Goal: Task Accomplishment & Management: Manage account settings

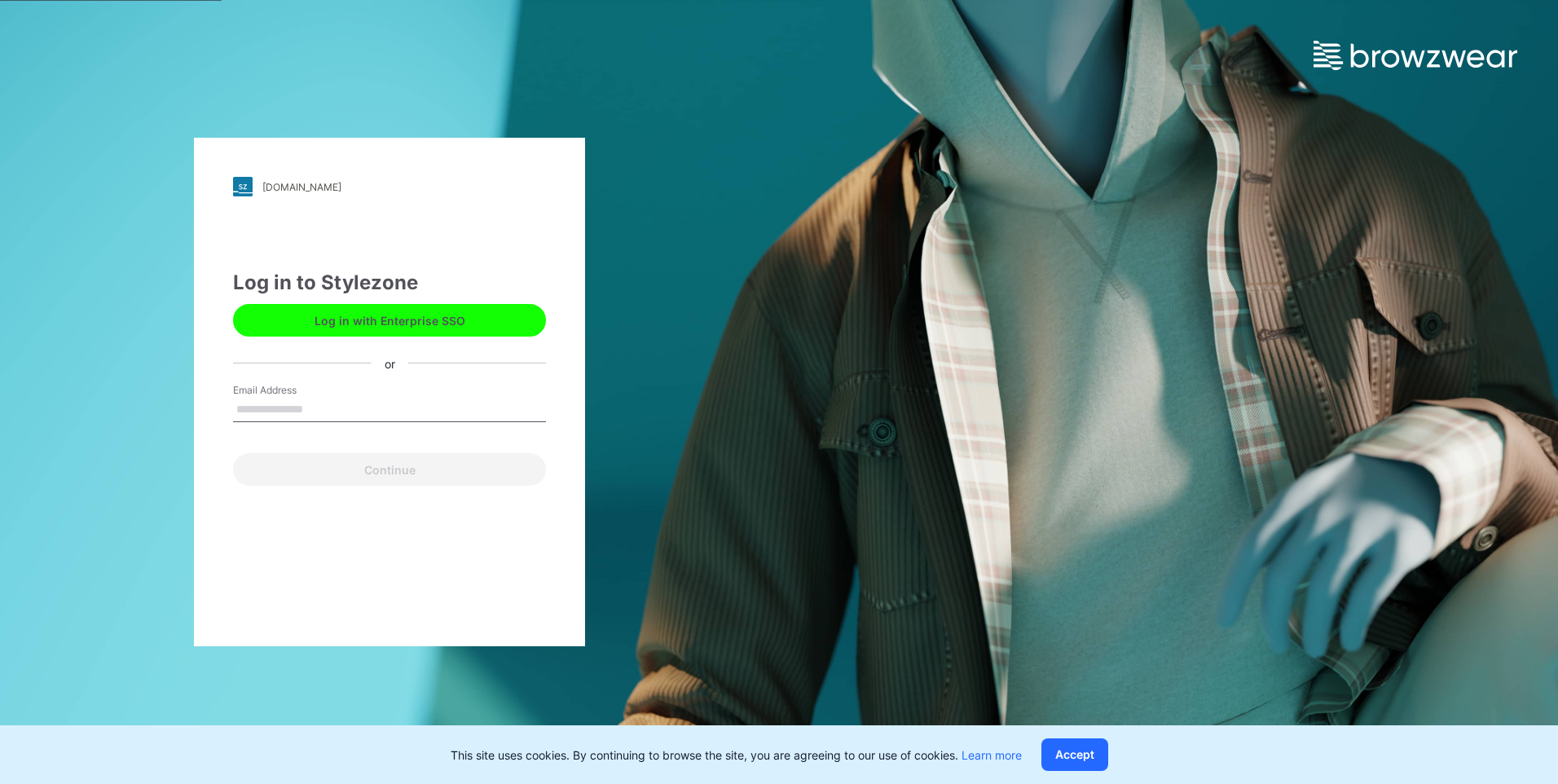
click at [270, 307] on input "Email Address" at bounding box center [389, 410] width 313 height 25
type input "**********"
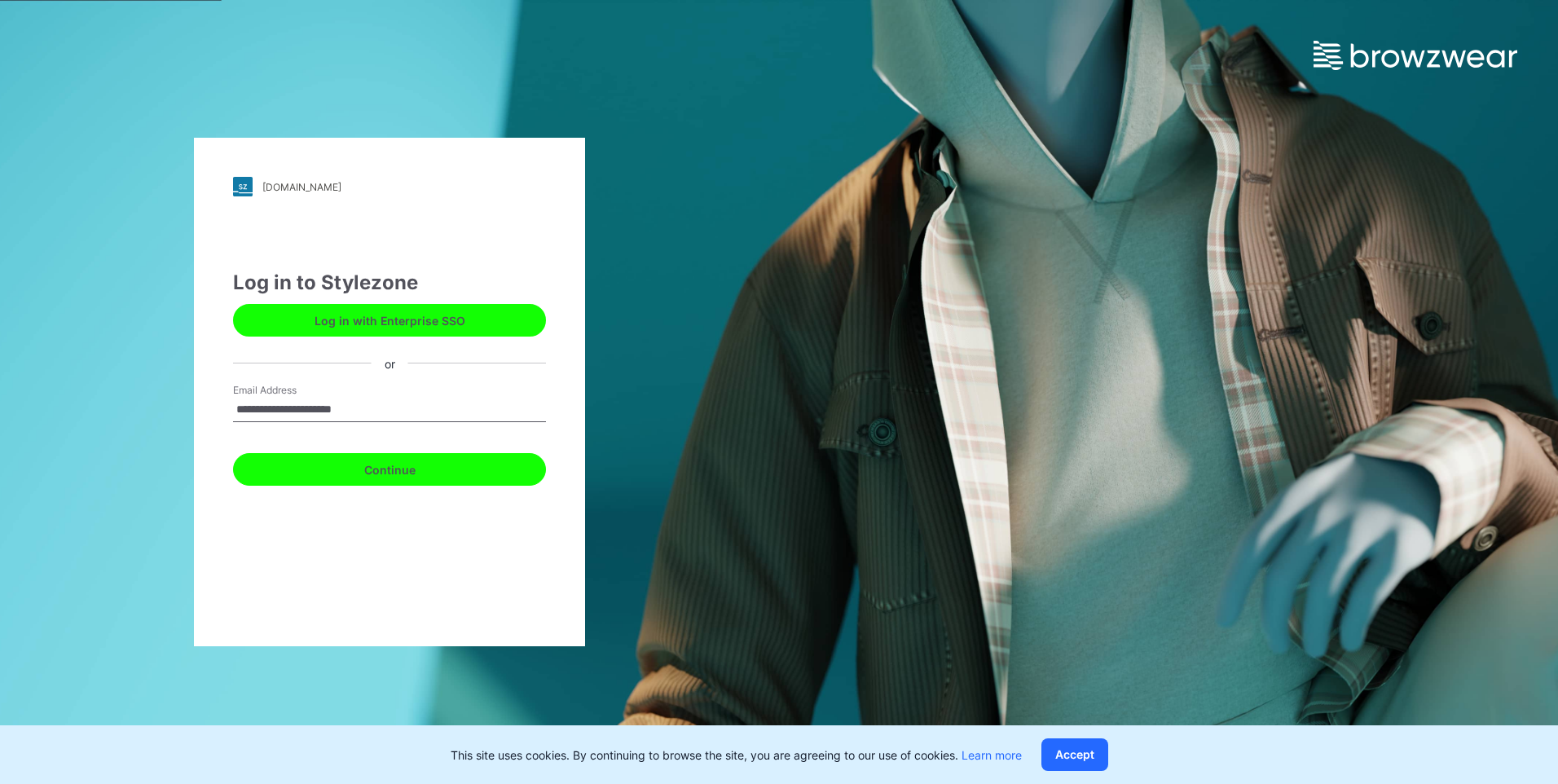
click at [311, 307] on button "Continue" at bounding box center [389, 470] width 313 height 32
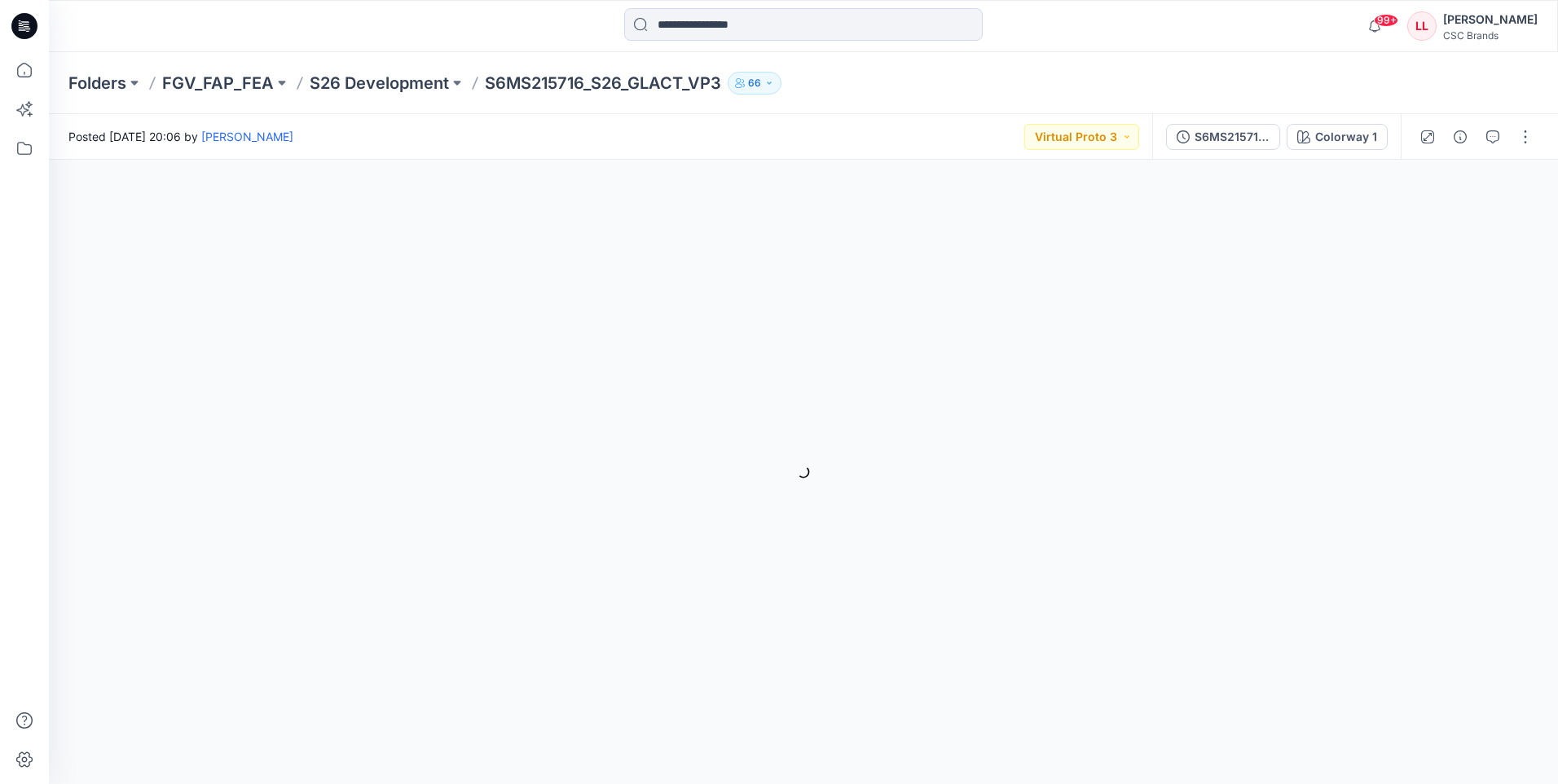
click at [28, 29] on icon at bounding box center [27, 28] width 6 height 1
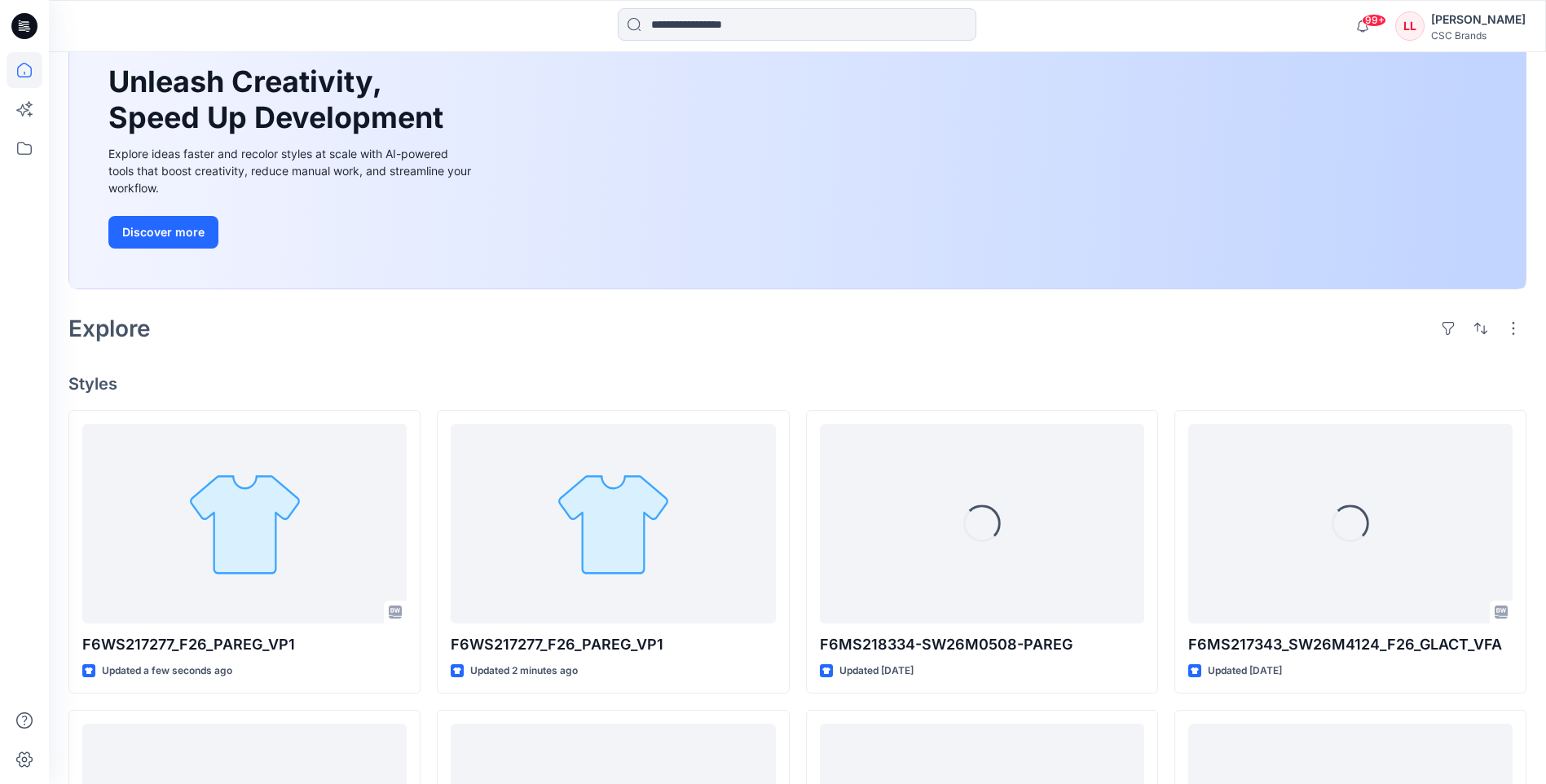
scroll to position [163, 0]
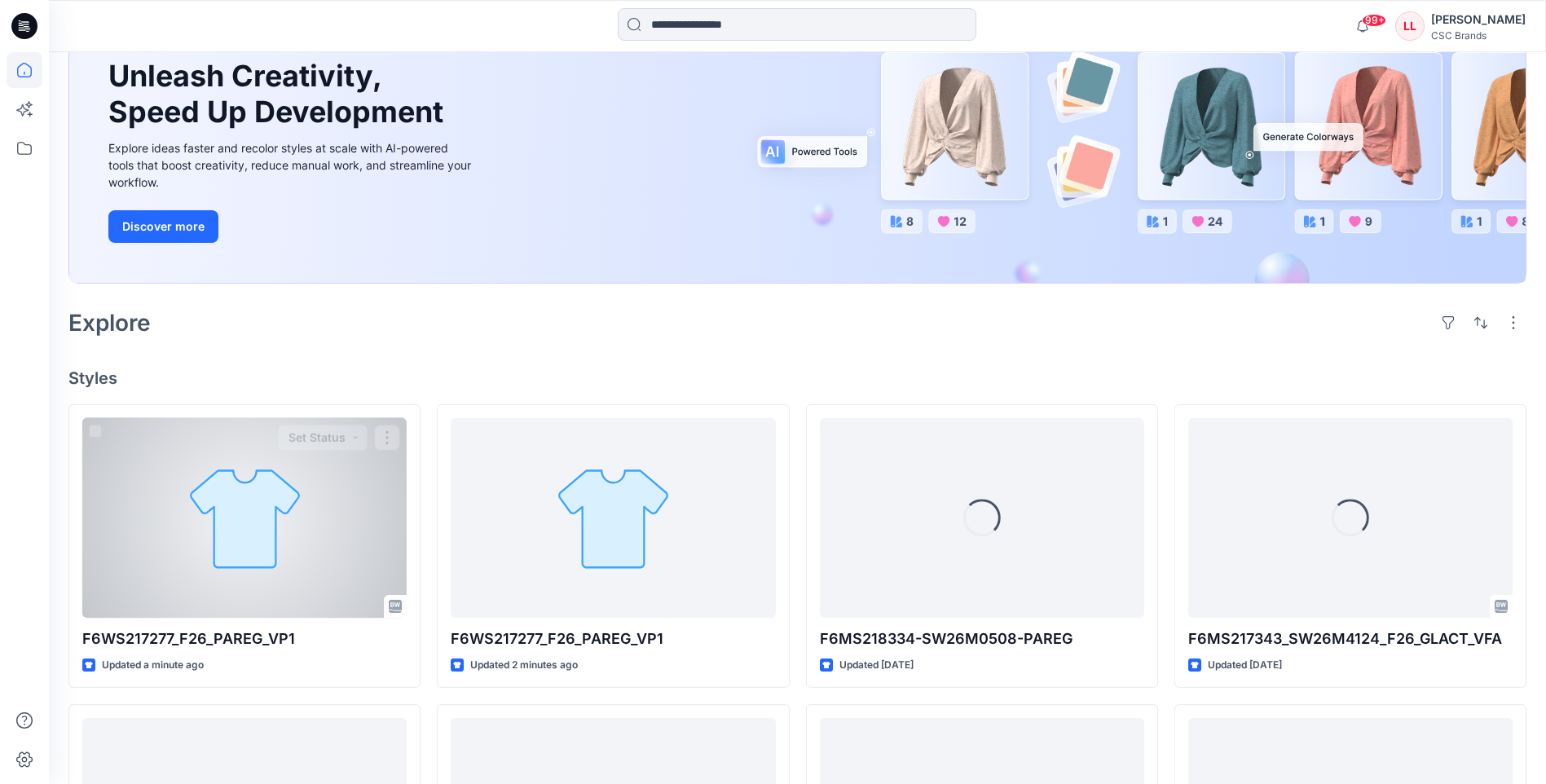
scroll to position [163, 0]
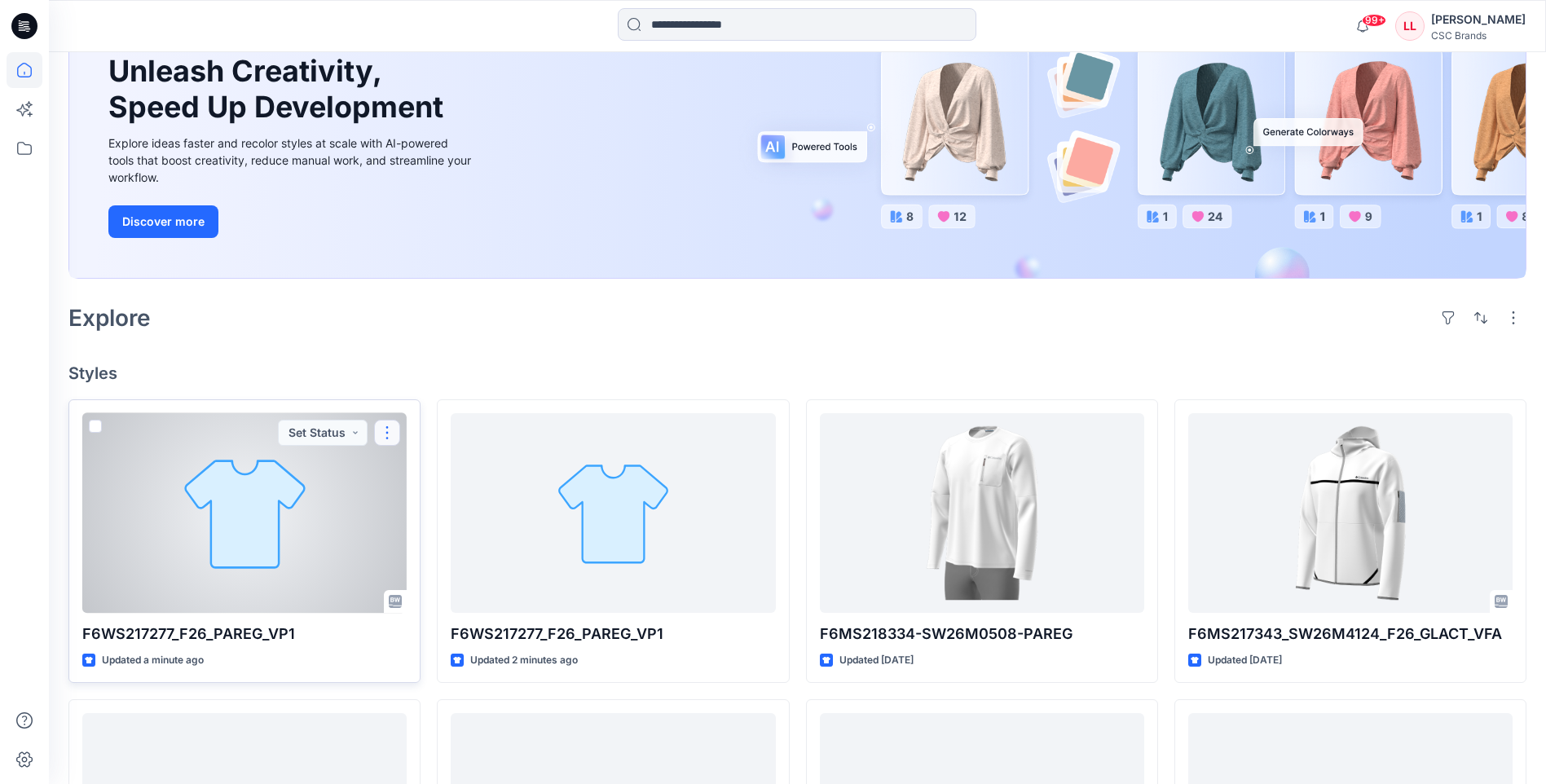
click at [388, 436] on button "button" at bounding box center [387, 432] width 26 height 26
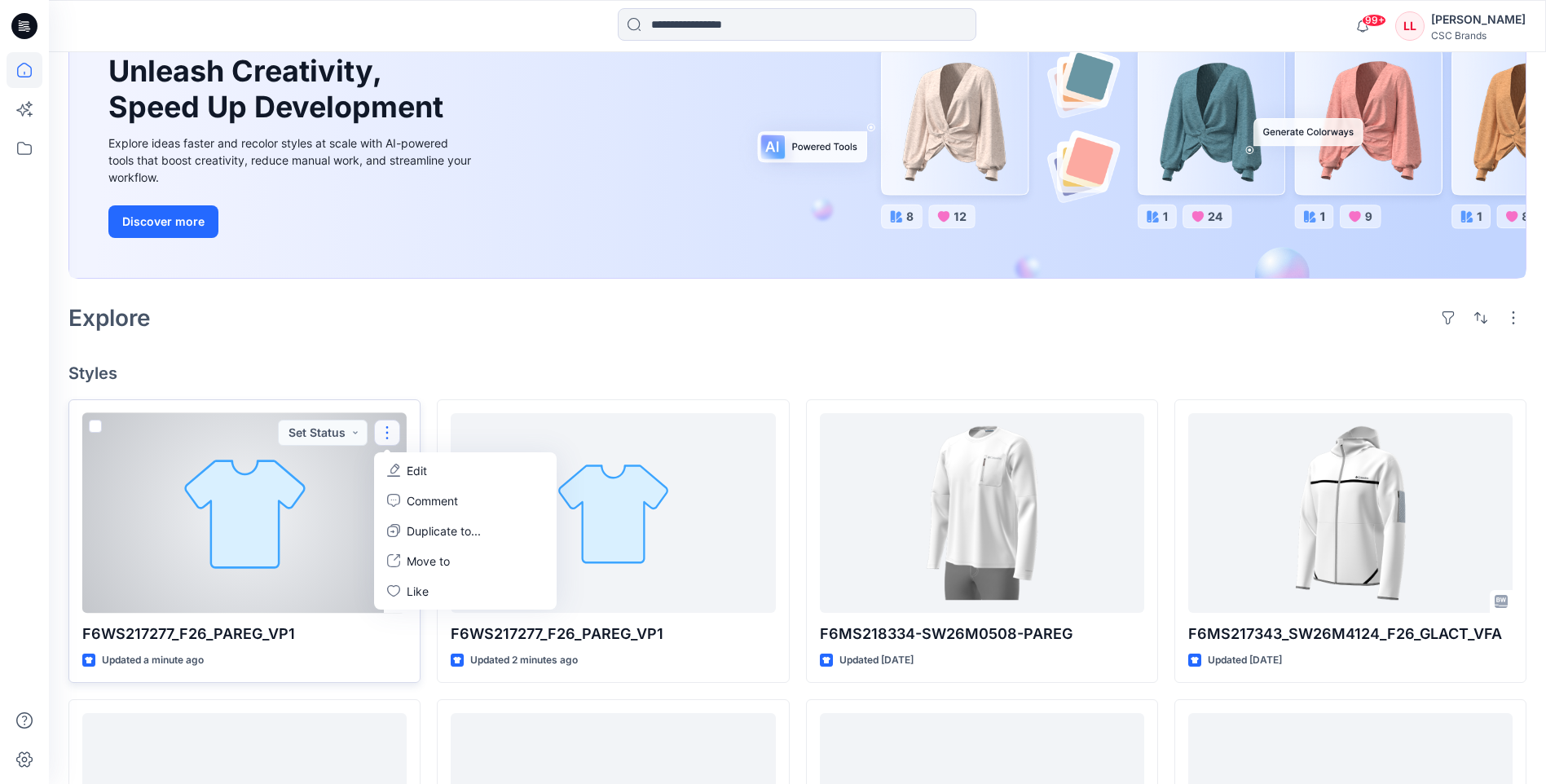
click at [334, 501] on div at bounding box center [245, 513] width 325 height 199
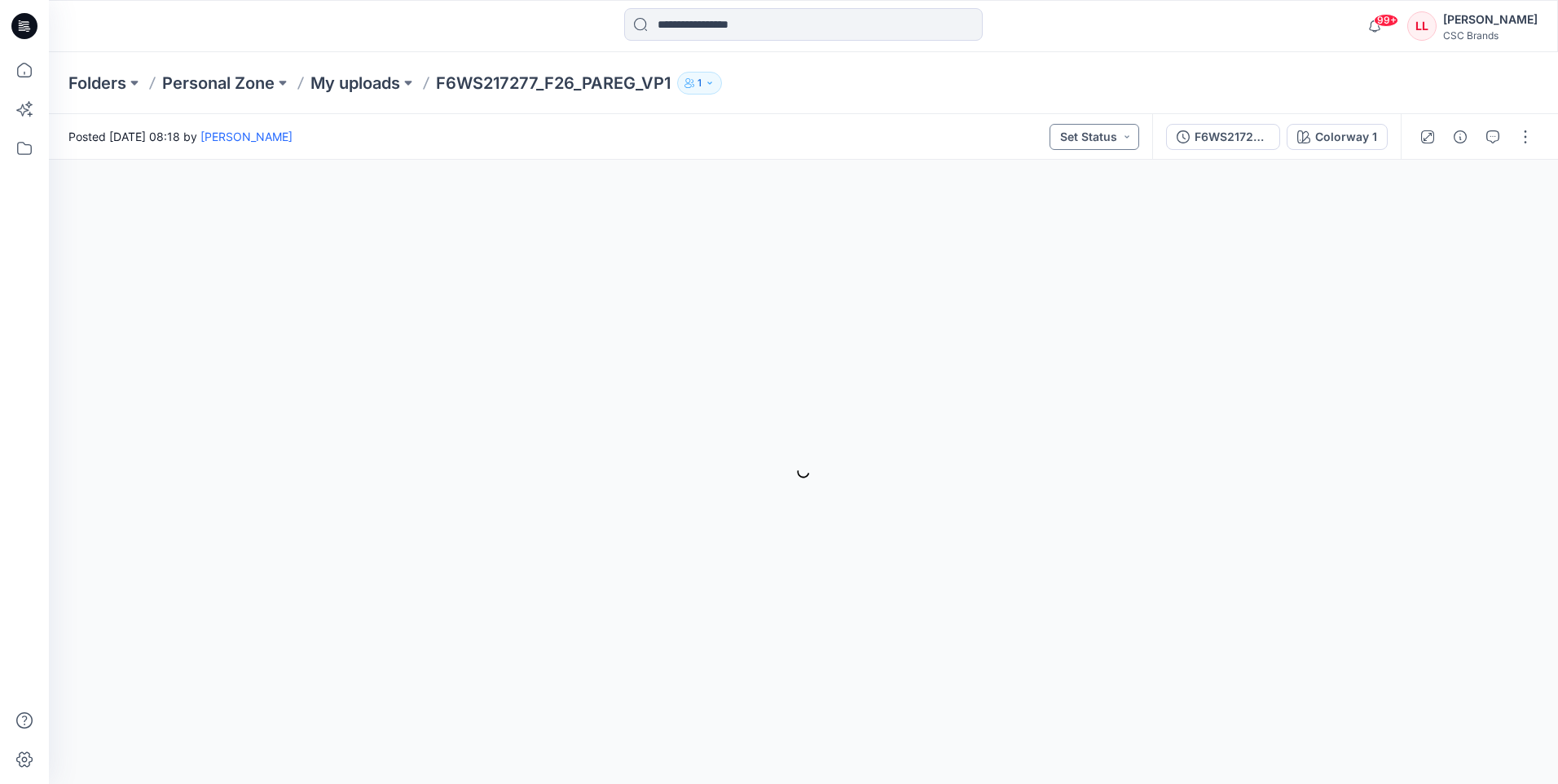
click at [1129, 140] on button "Set Status" at bounding box center [1094, 136] width 89 height 26
click at [1198, 195] on div "Colorway 1 Loading... Material Properties Loading..." at bounding box center [803, 471] width 1509 height 624
click at [1130, 140] on button "Set Status" at bounding box center [1094, 136] width 89 height 26
click at [1219, 267] on div "Colorway 1 Loading... Material Properties Loading..." at bounding box center [803, 471] width 1509 height 624
click at [14, 26] on icon at bounding box center [24, 26] width 26 height 26
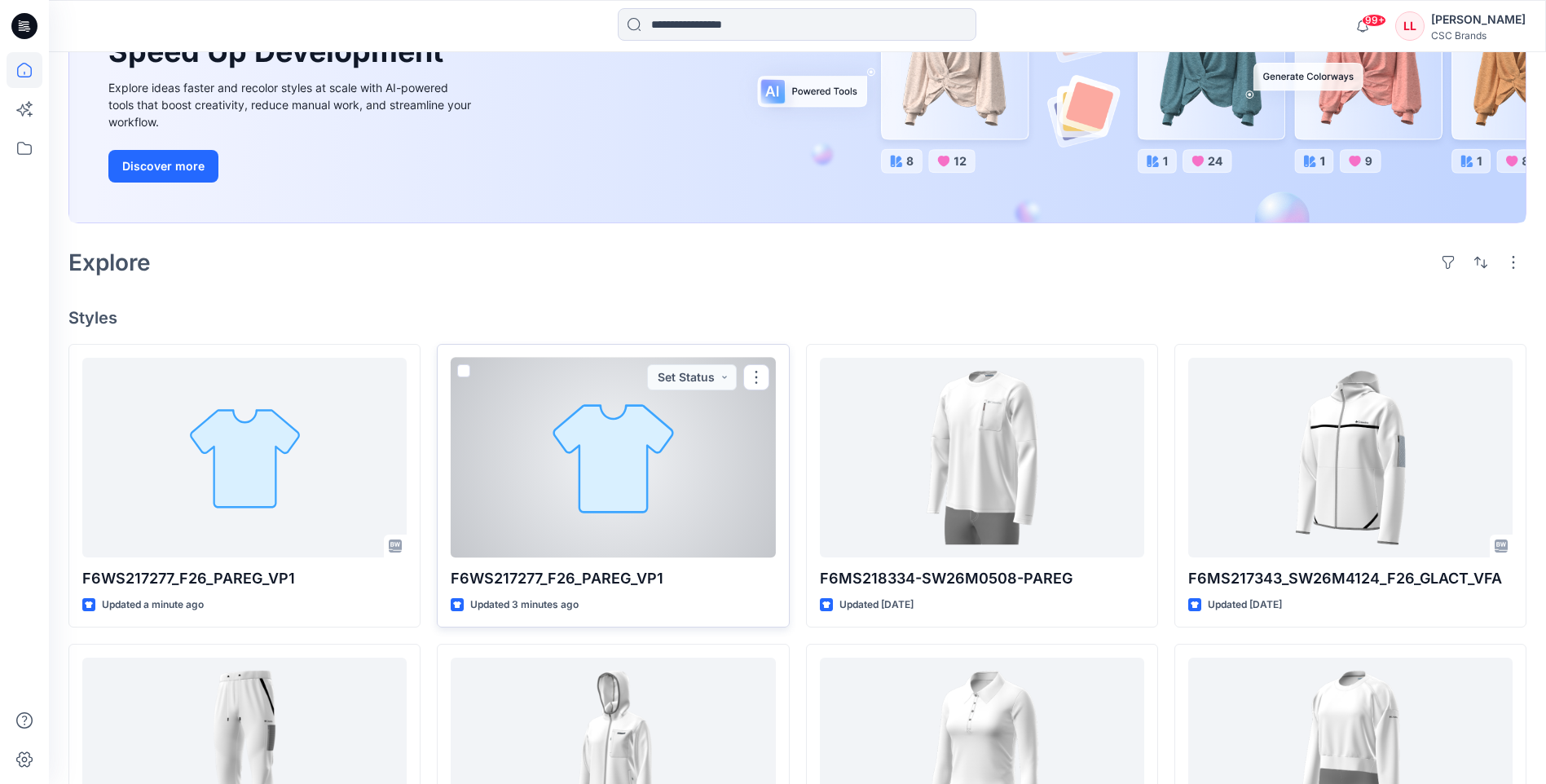
scroll to position [245, 0]
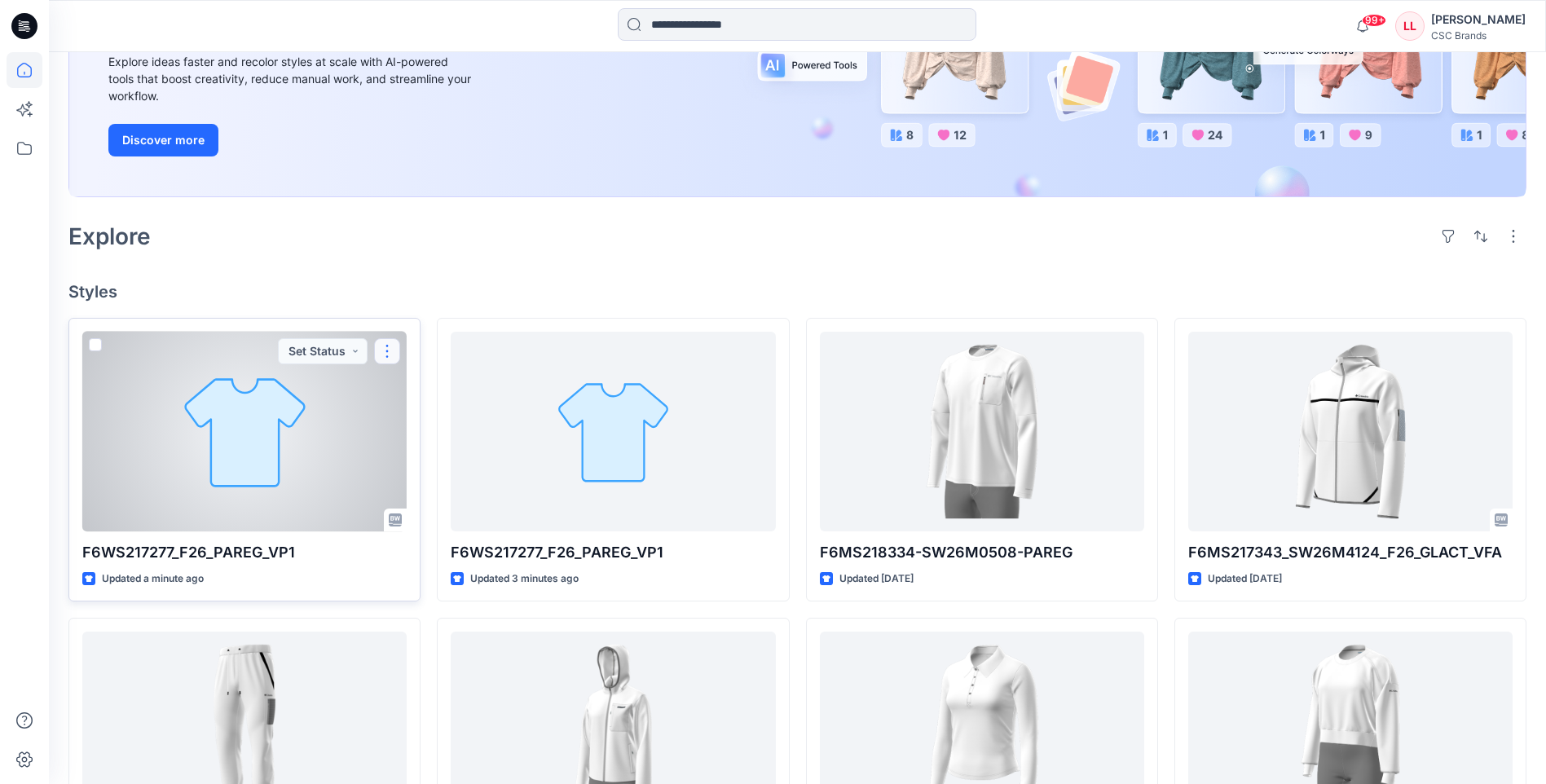
click at [385, 348] on button "button" at bounding box center [387, 351] width 26 height 26
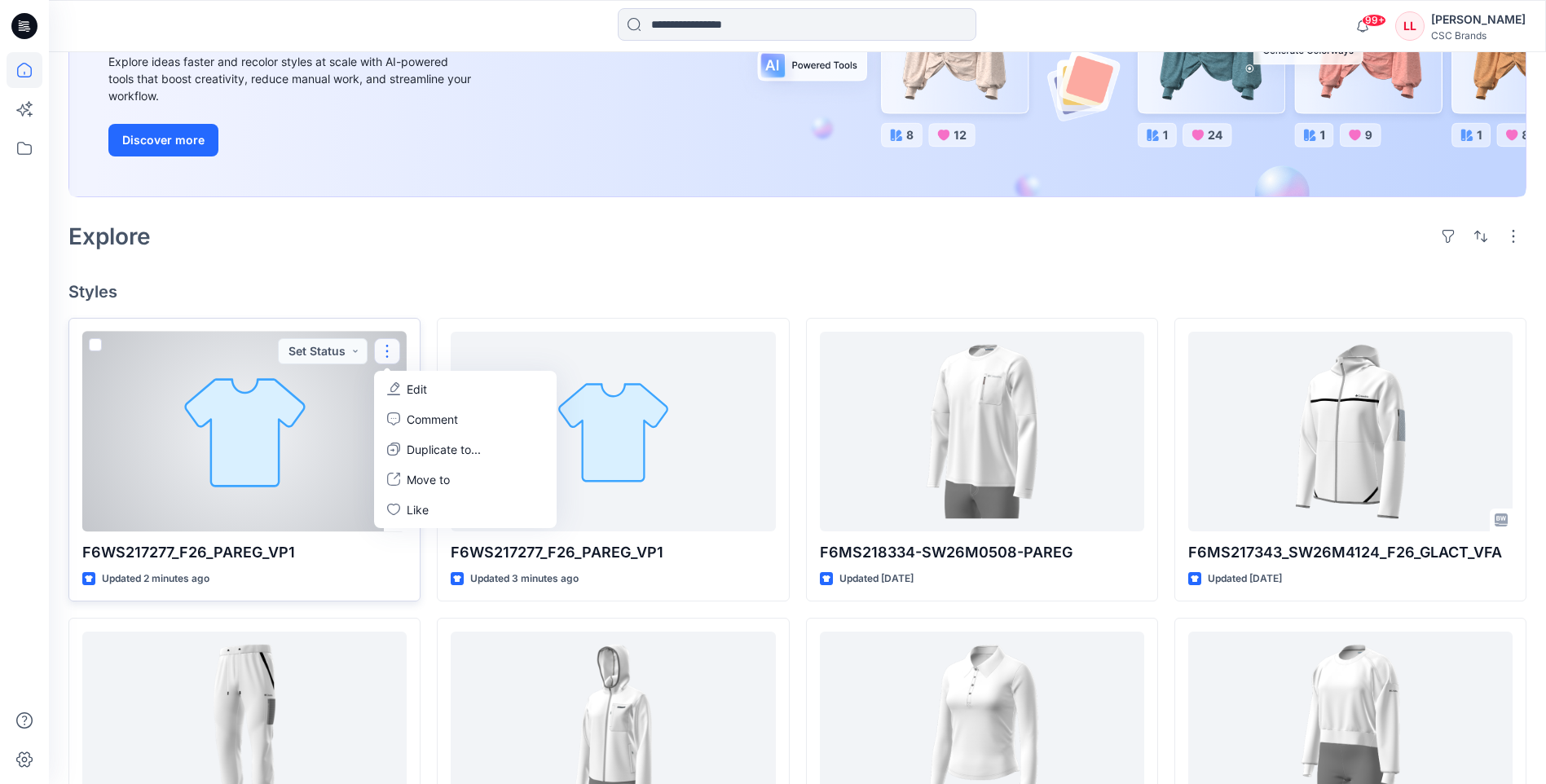
click at [312, 390] on div at bounding box center [245, 431] width 325 height 199
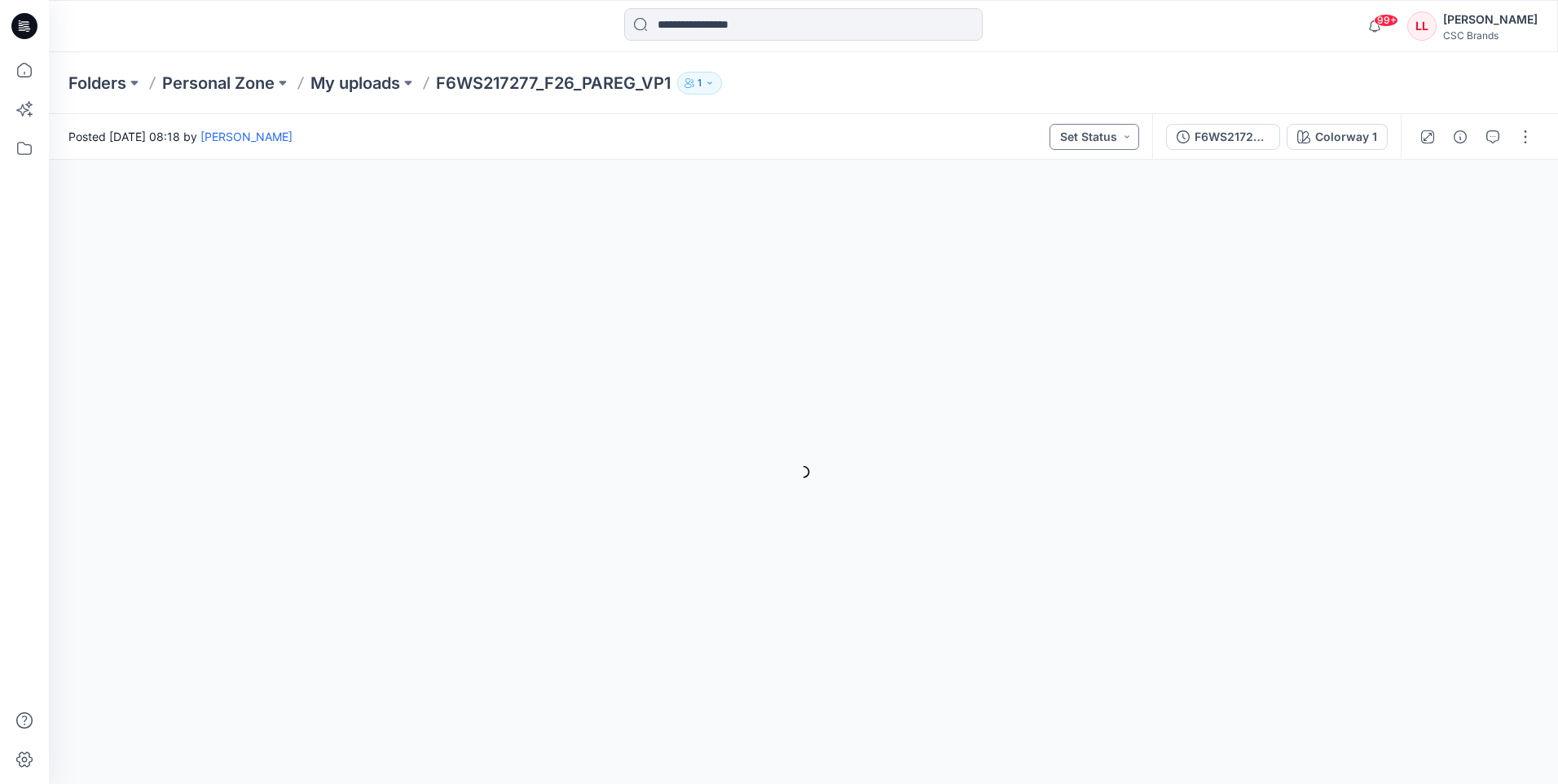
click at [1127, 140] on button "Set Status" at bounding box center [1094, 136] width 89 height 26
click at [1044, 351] on p "BLOCK" at bounding box center [1047, 355] width 38 height 21
click at [1134, 142] on button "BLOCK" at bounding box center [1104, 136] width 72 height 26
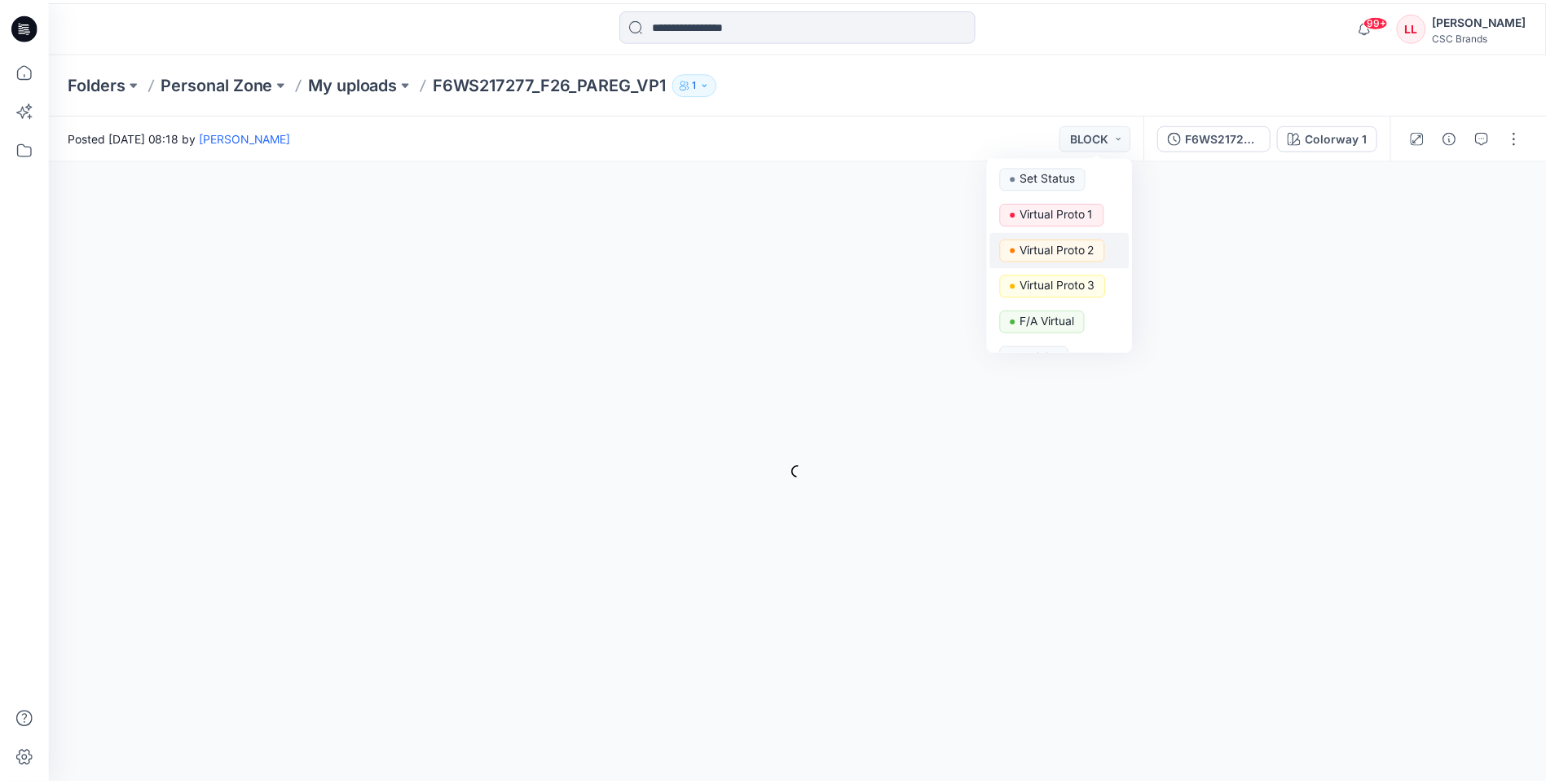
scroll to position [62, 0]
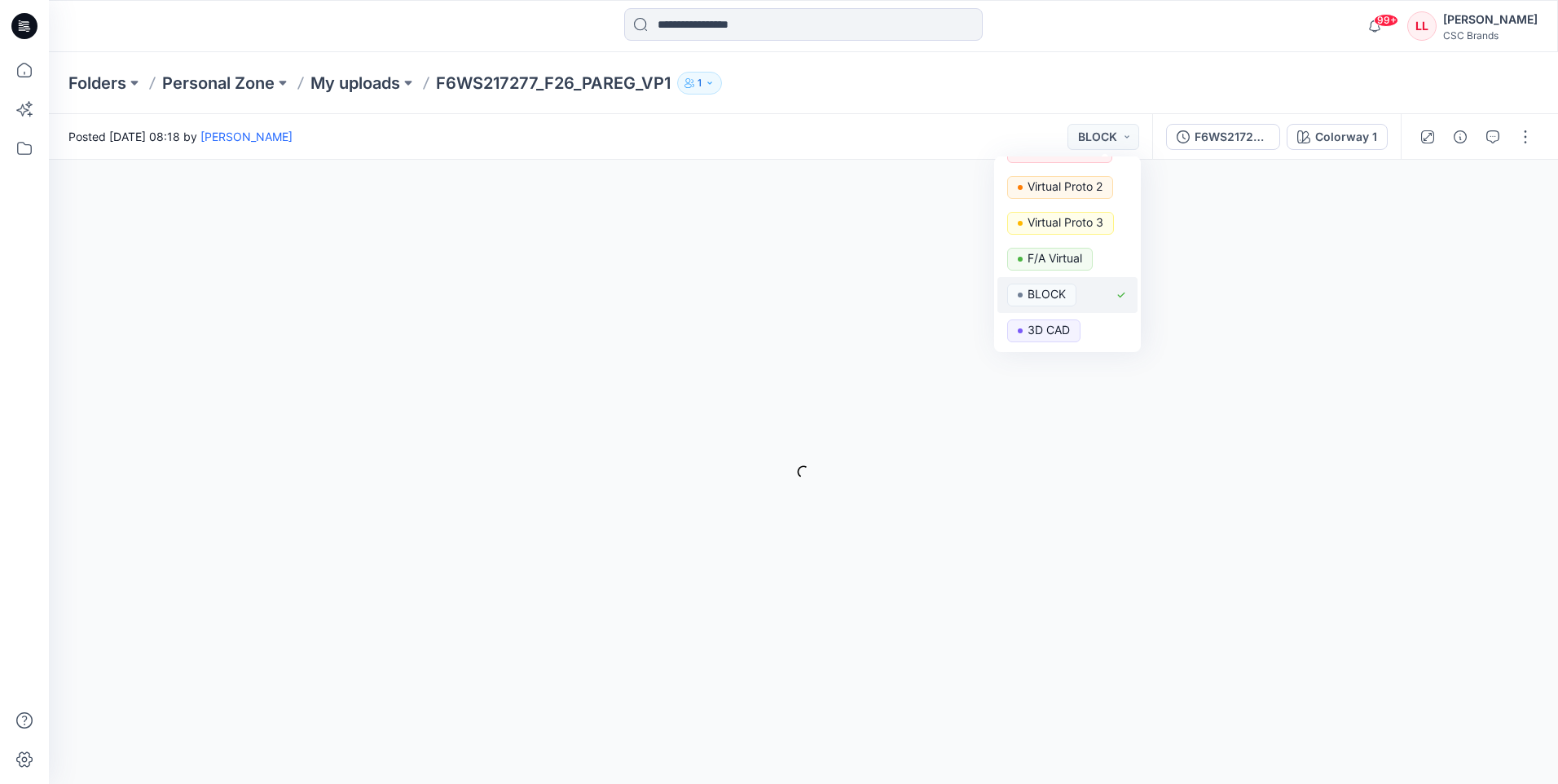
click at [1061, 296] on p "BLOCK" at bounding box center [1047, 294] width 38 height 21
click at [19, 25] on icon at bounding box center [24, 26] width 26 height 26
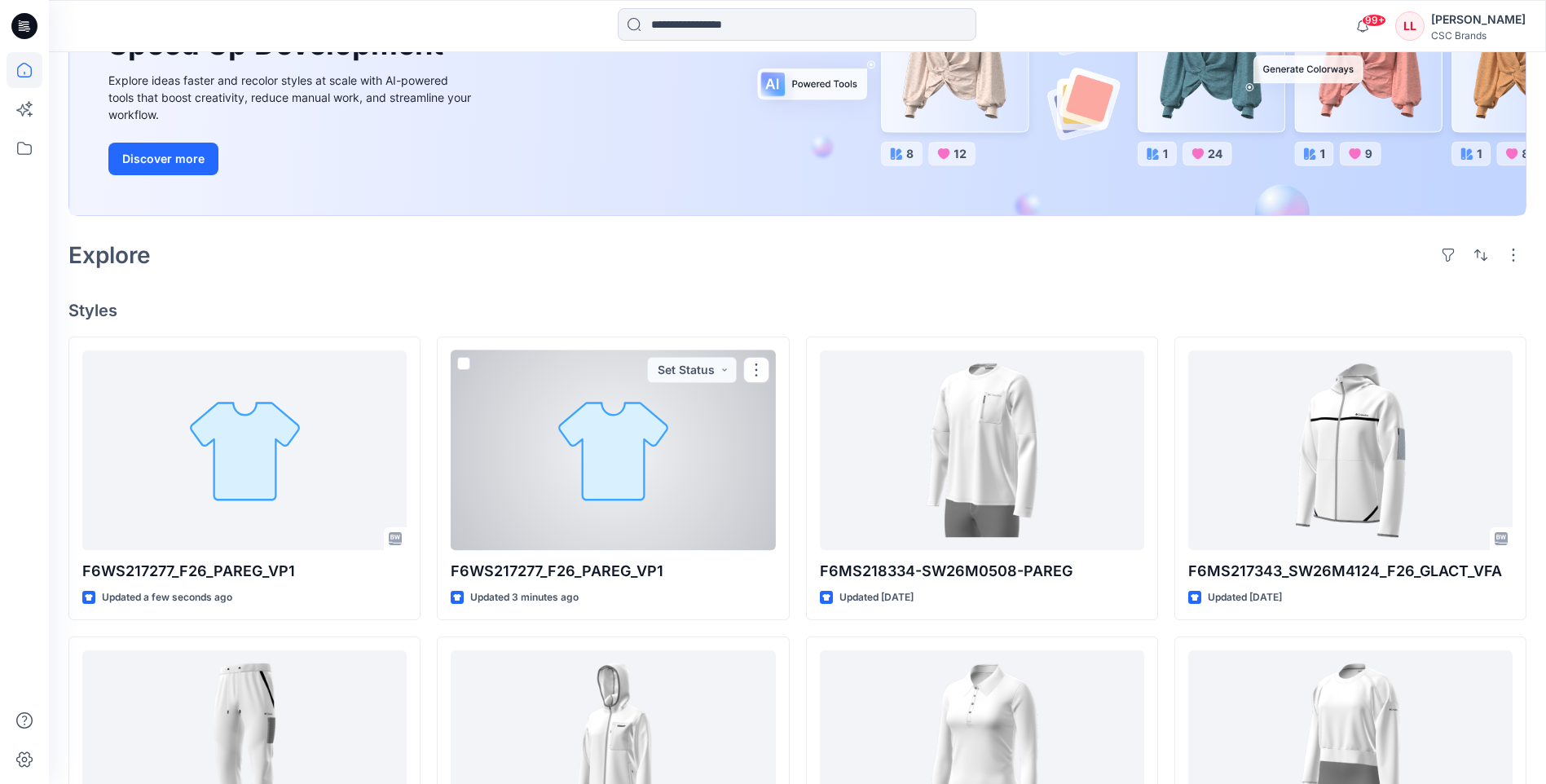
scroll to position [245, 0]
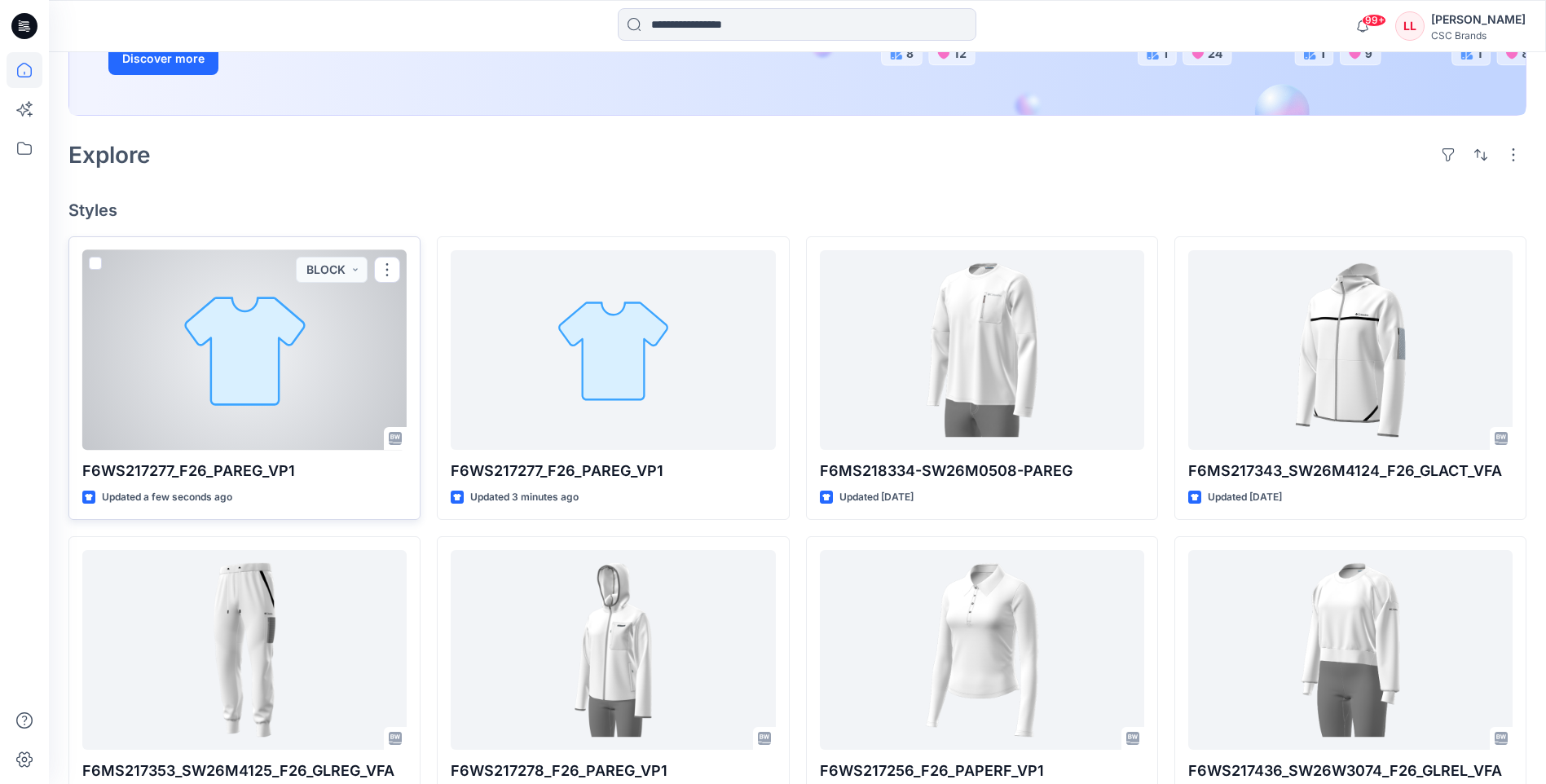
click at [344, 336] on div at bounding box center [245, 350] width 325 height 199
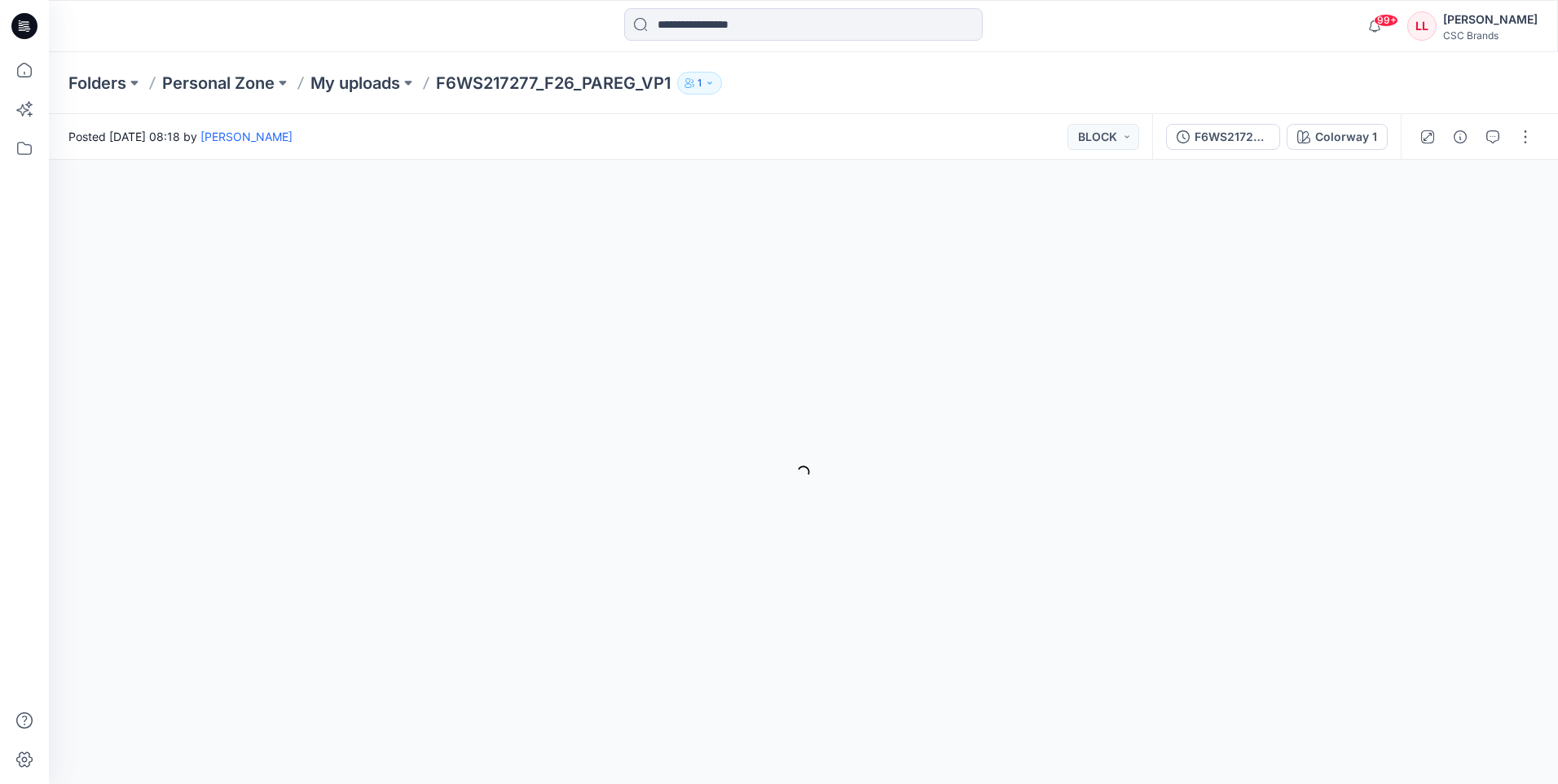
click at [30, 28] on icon at bounding box center [24, 26] width 26 height 26
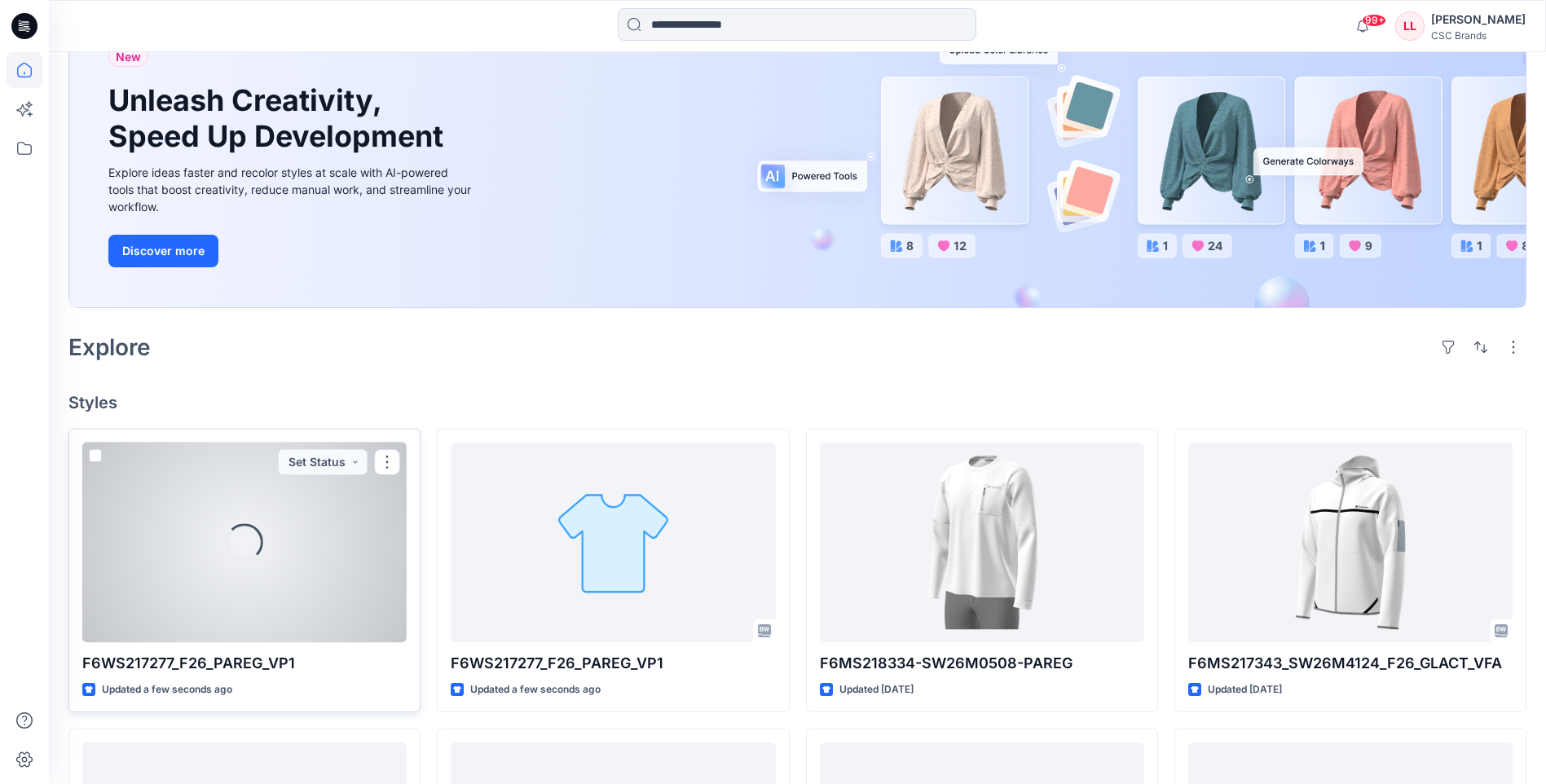
scroll to position [163, 0]
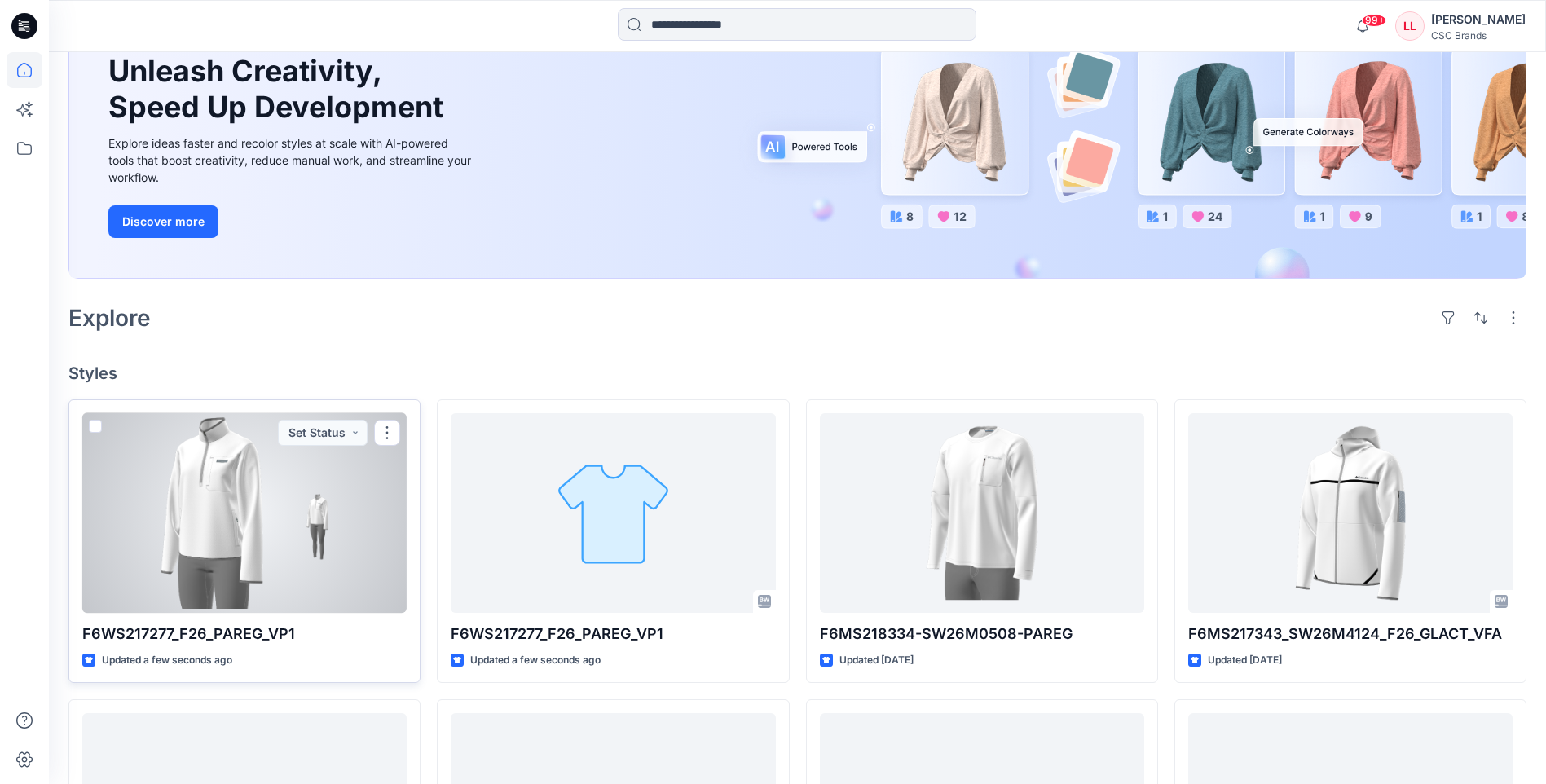
click at [351, 569] on div at bounding box center [245, 513] width 325 height 199
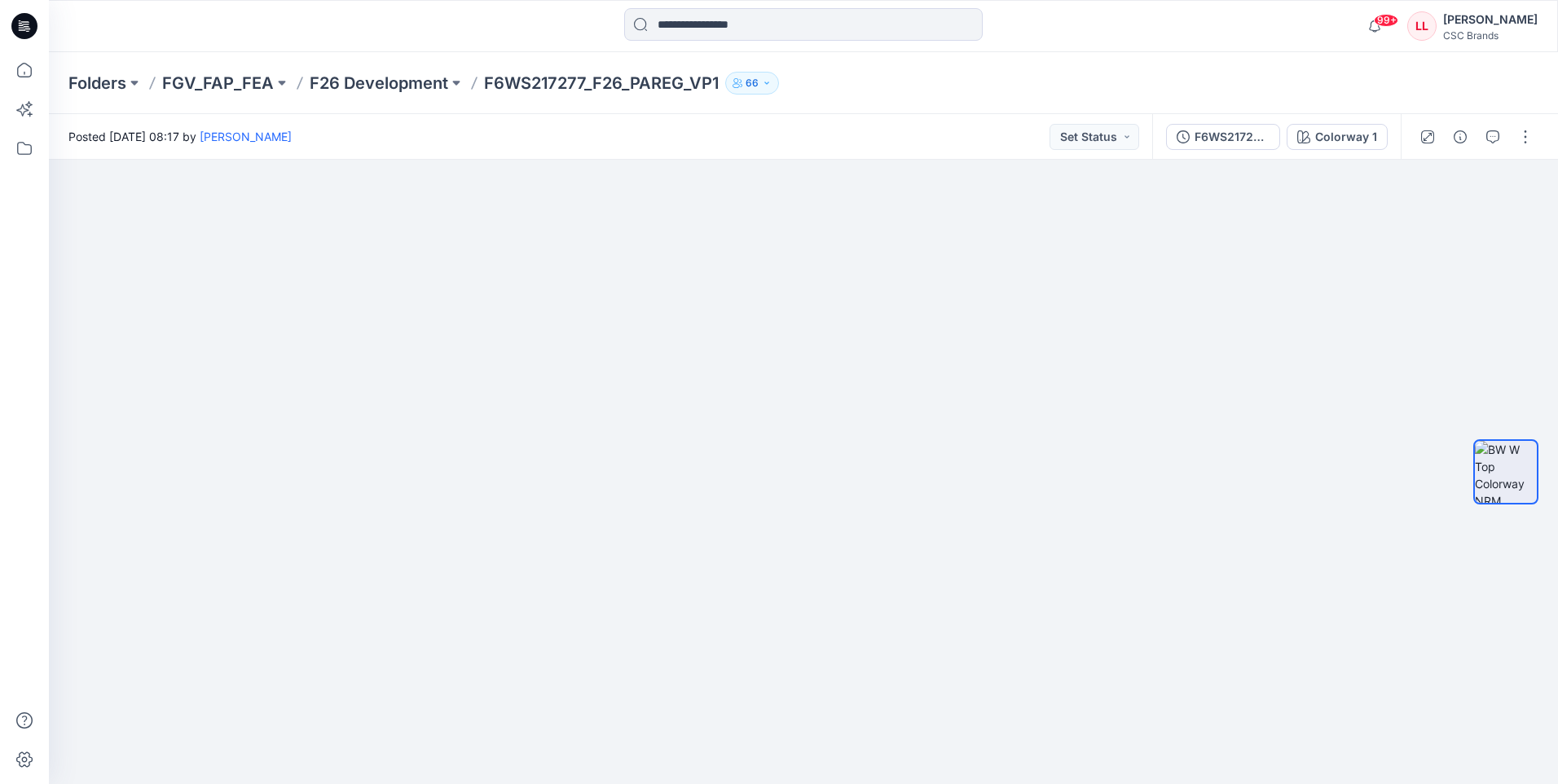
click at [26, 27] on icon at bounding box center [27, 26] width 7 height 1
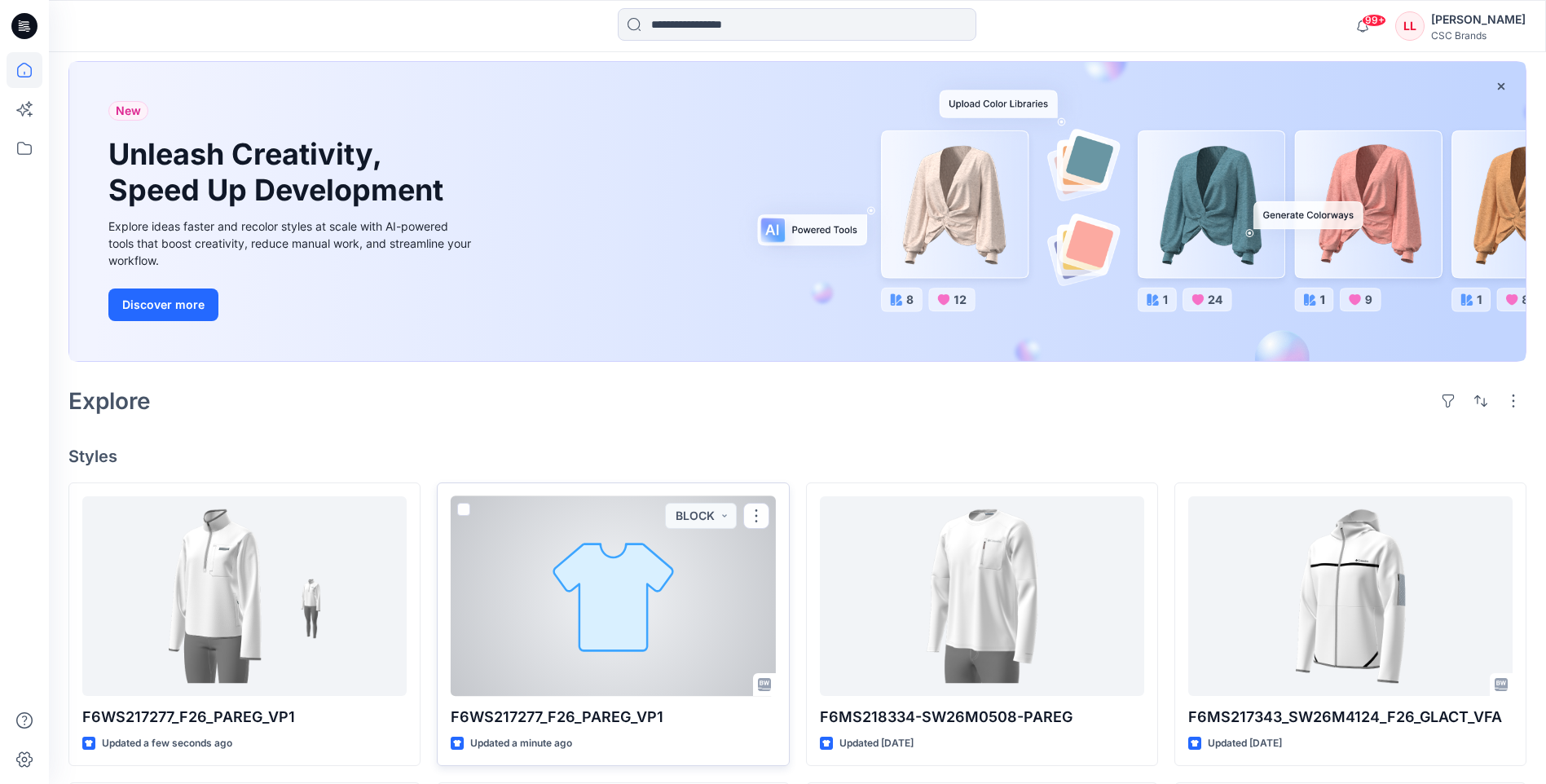
scroll to position [163, 0]
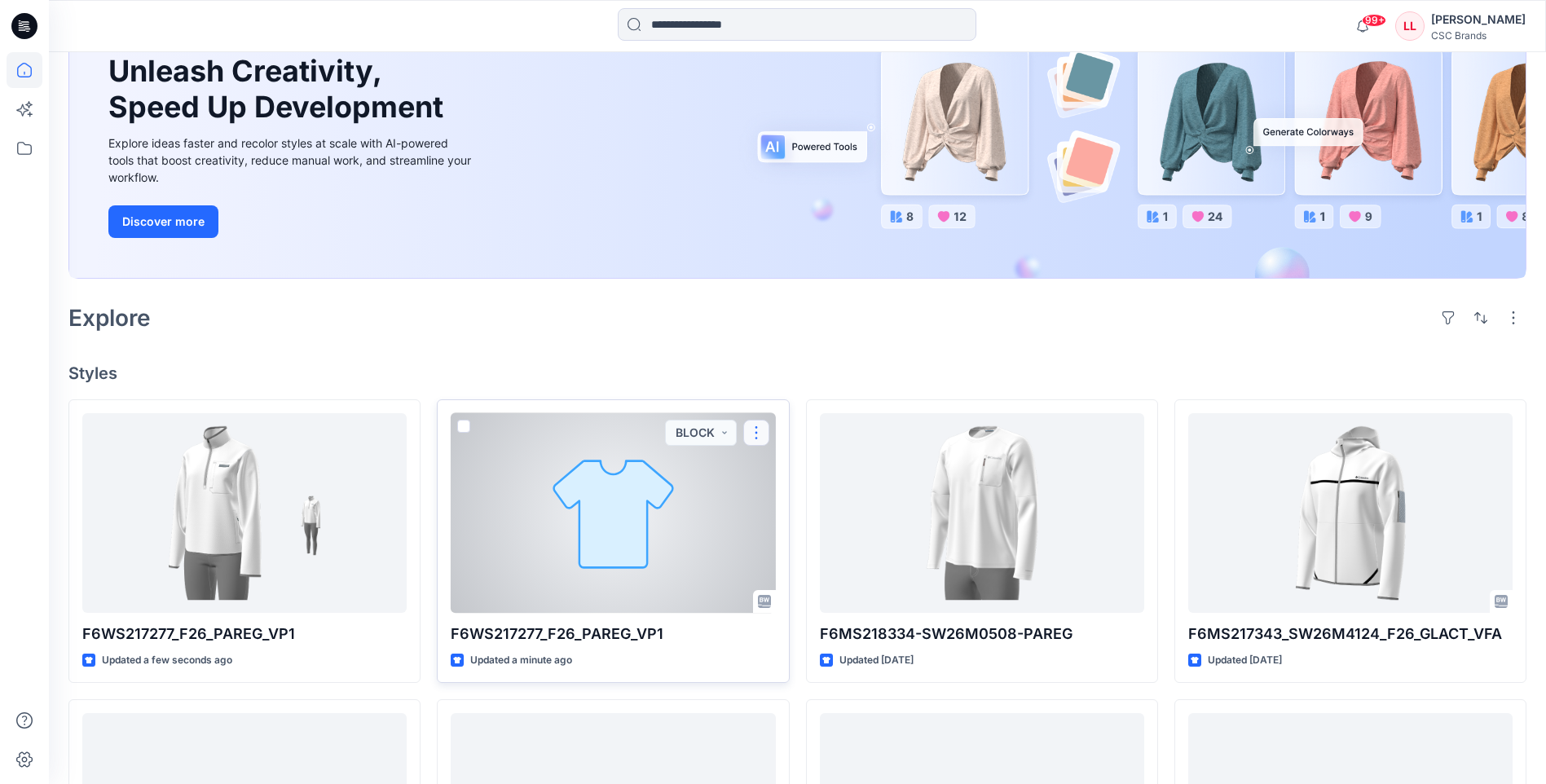
click at [753, 433] on button "button" at bounding box center [756, 432] width 26 height 26
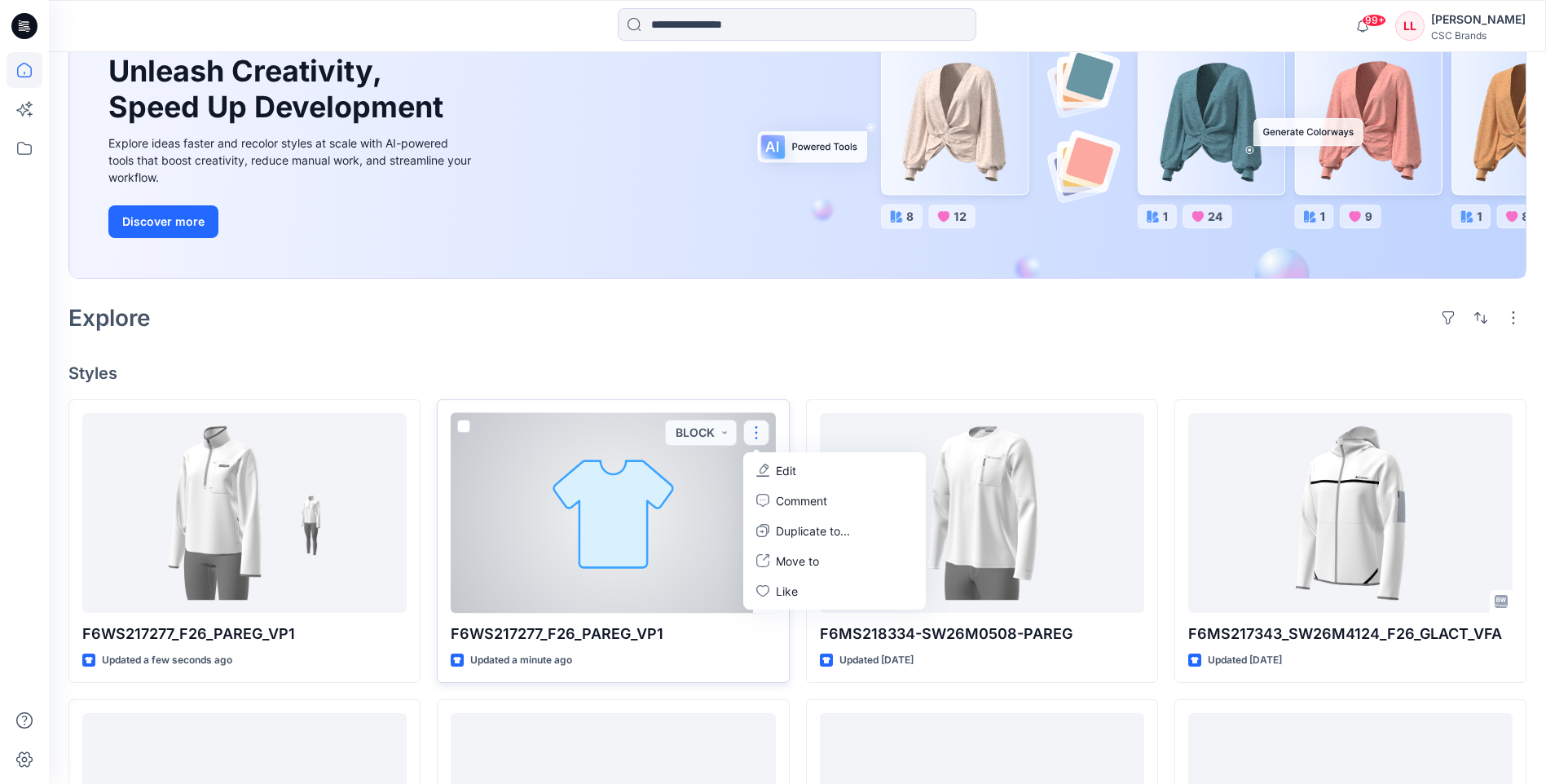
click at [794, 473] on p "Edit" at bounding box center [786, 470] width 20 height 17
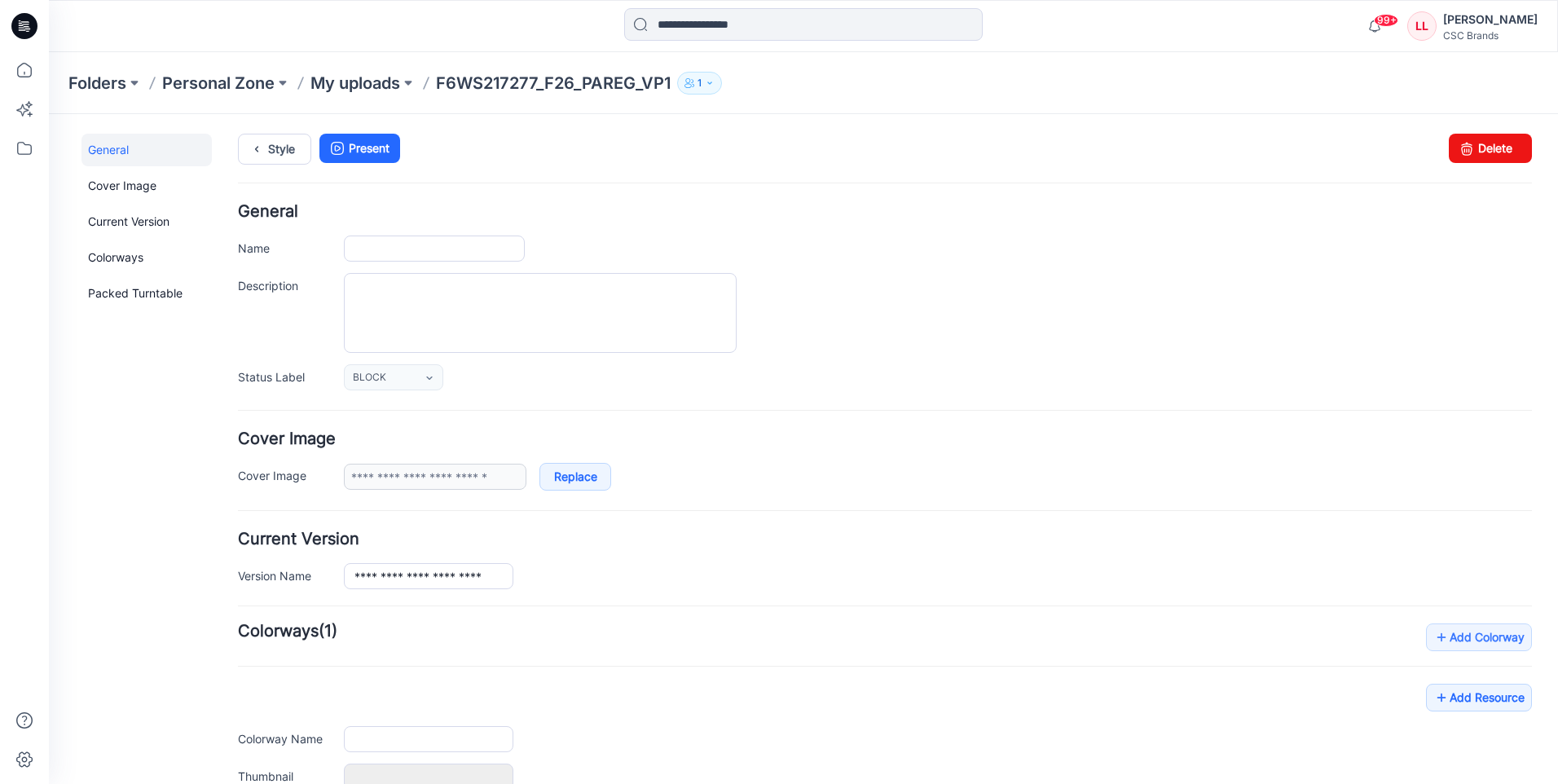
type input "**********"
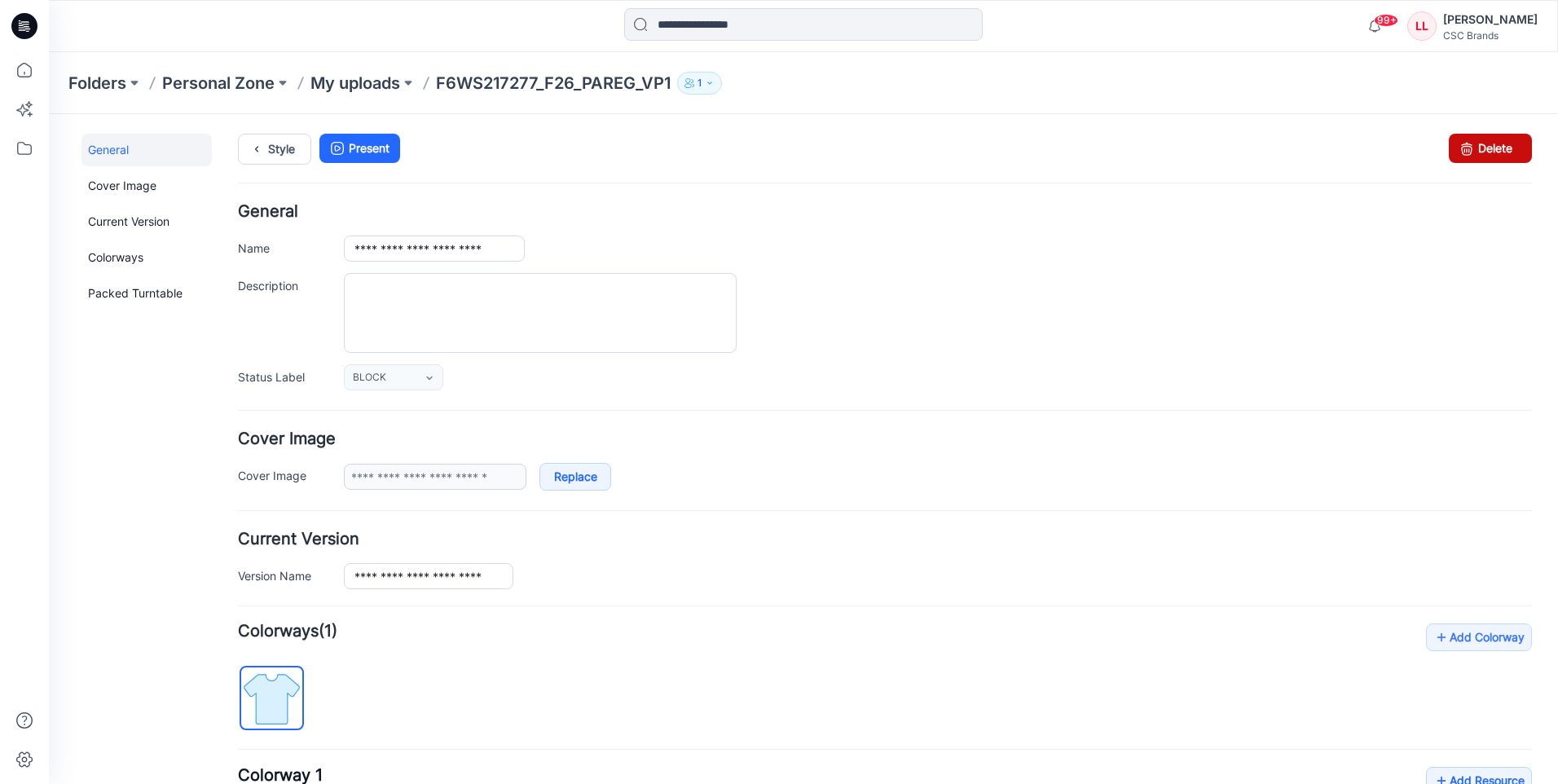
drag, startPoint x: 1485, startPoint y: 153, endPoint x: 905, endPoint y: 191, distance: 581.2
click at [1485, 153] on link "Delete" at bounding box center [1491, 148] width 84 height 29
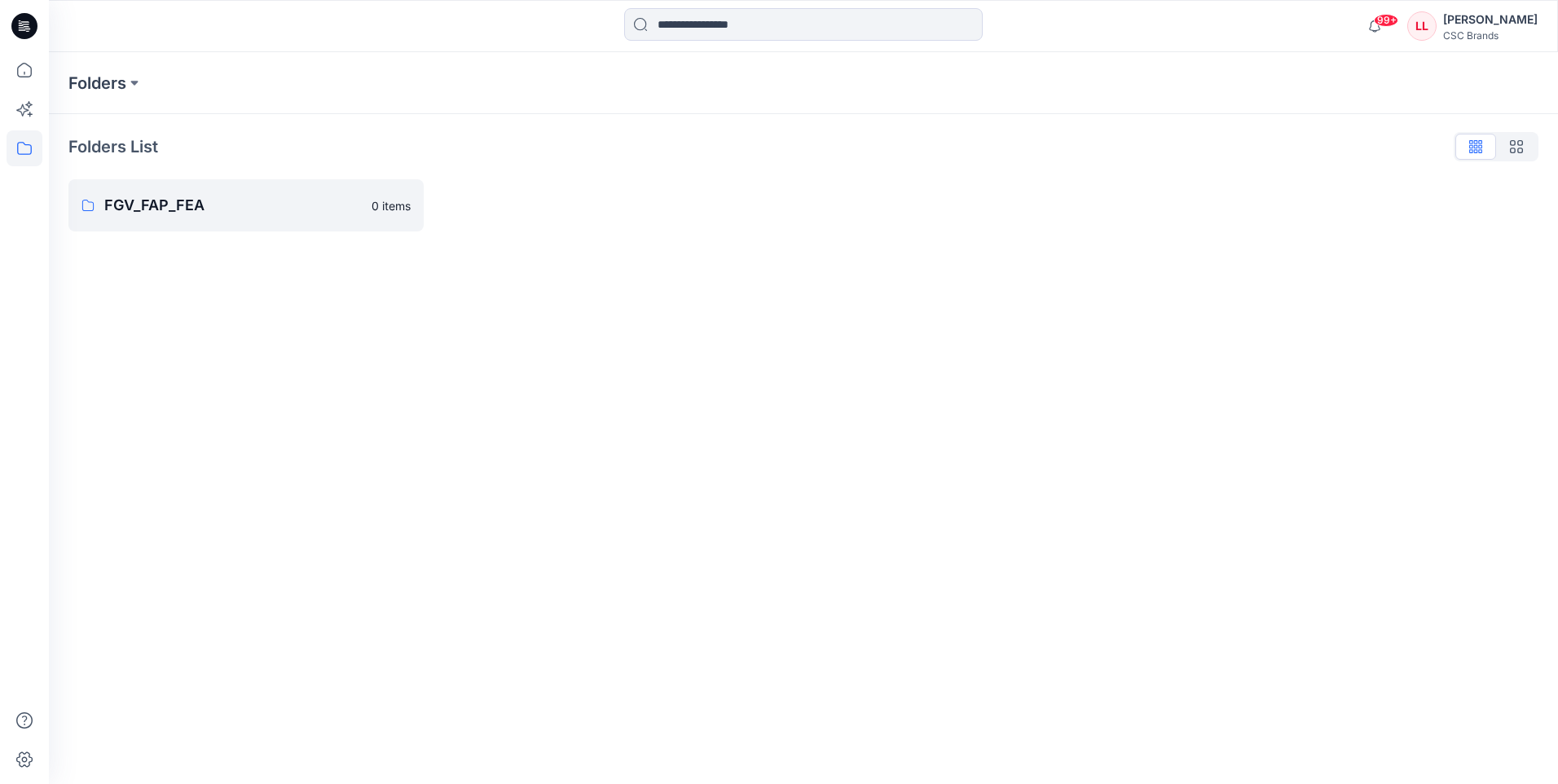
click at [16, 26] on icon at bounding box center [24, 26] width 26 height 26
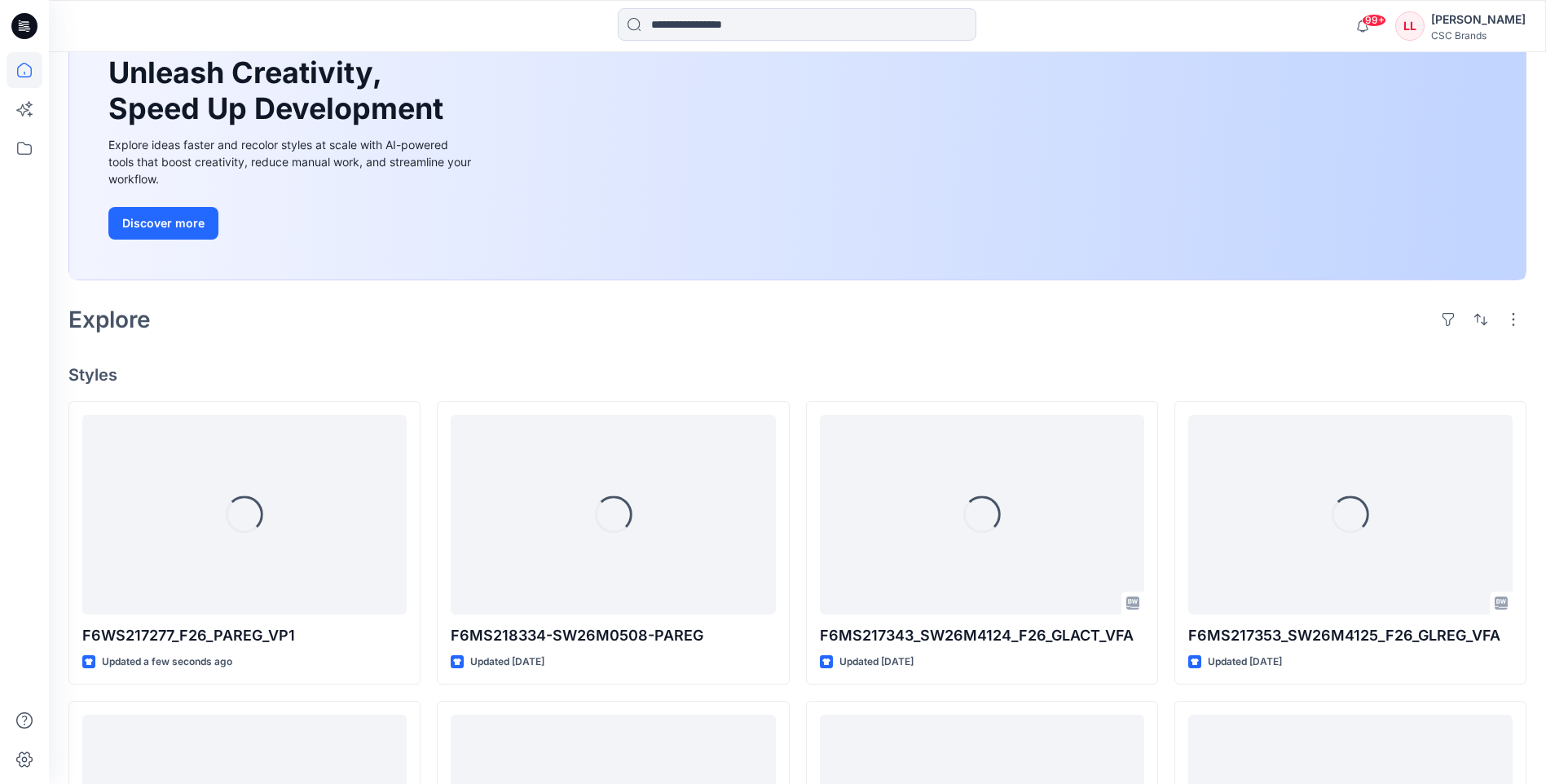
scroll to position [163, 0]
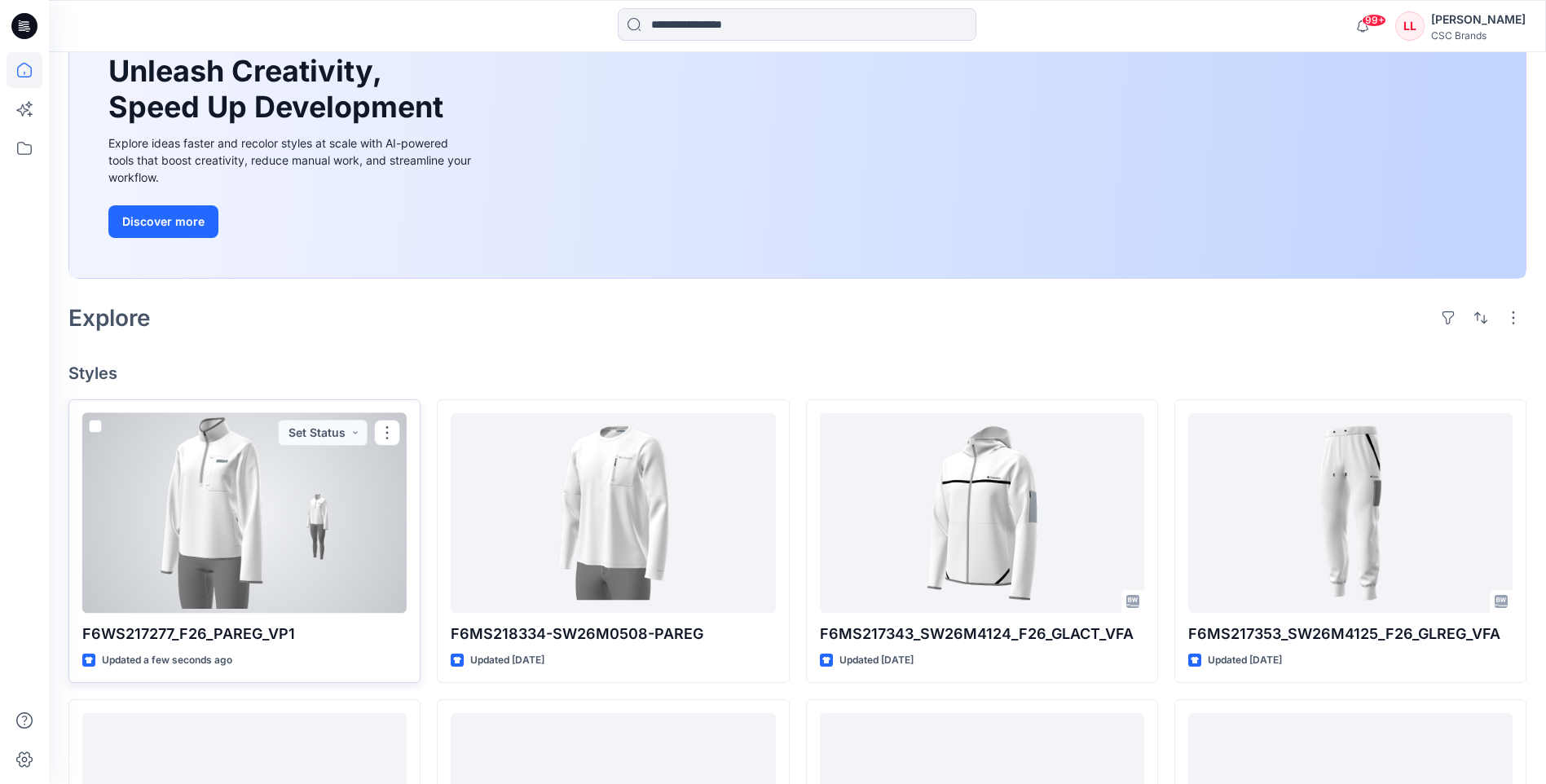
click at [375, 555] on div at bounding box center [245, 513] width 325 height 199
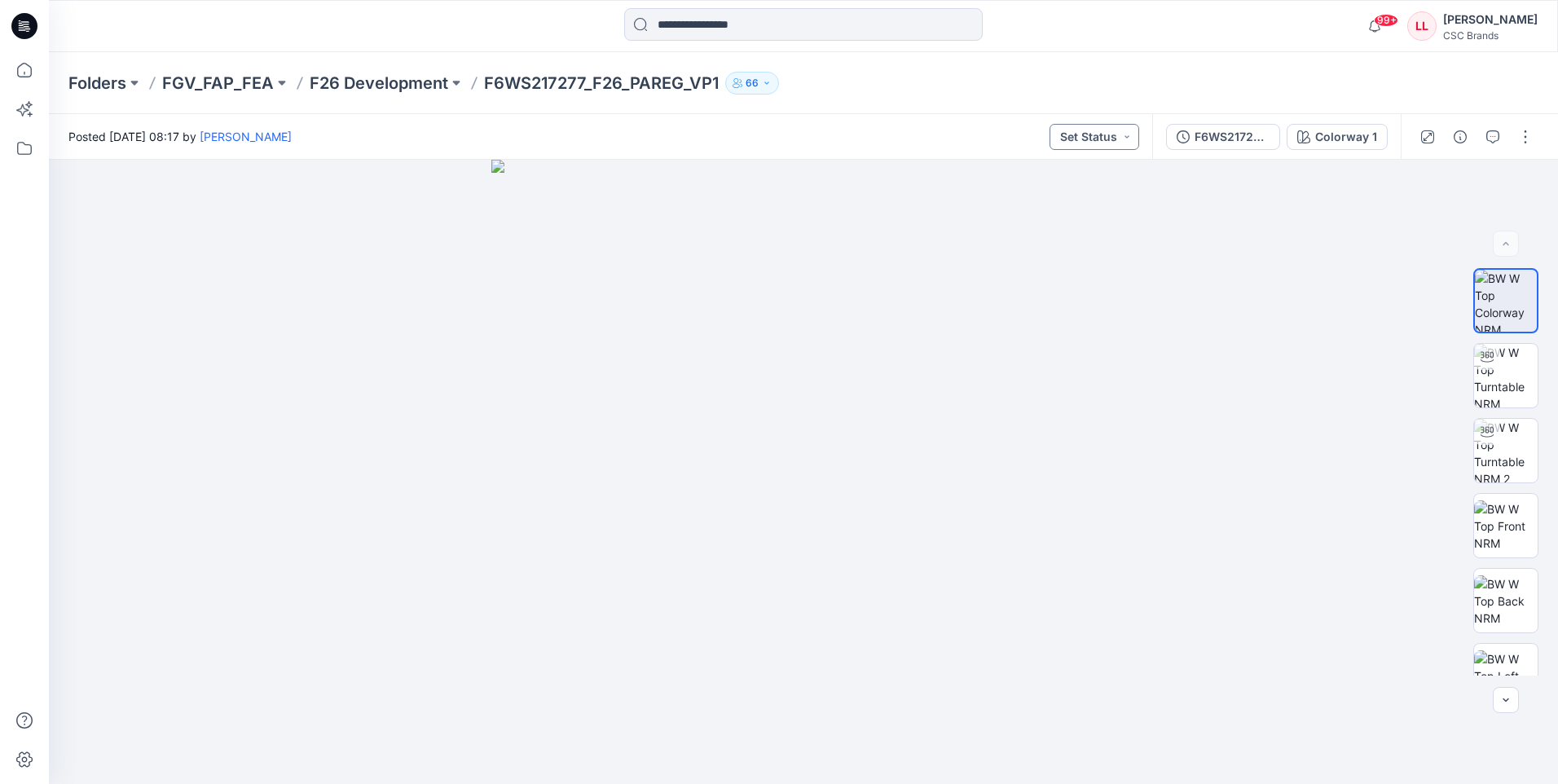
click at [1133, 144] on button "Set Status" at bounding box center [1094, 136] width 89 height 26
click at [1073, 220] on p "Virtual Proto 1" at bounding box center [1065, 212] width 74 height 21
click at [30, 27] on icon at bounding box center [24, 26] width 26 height 26
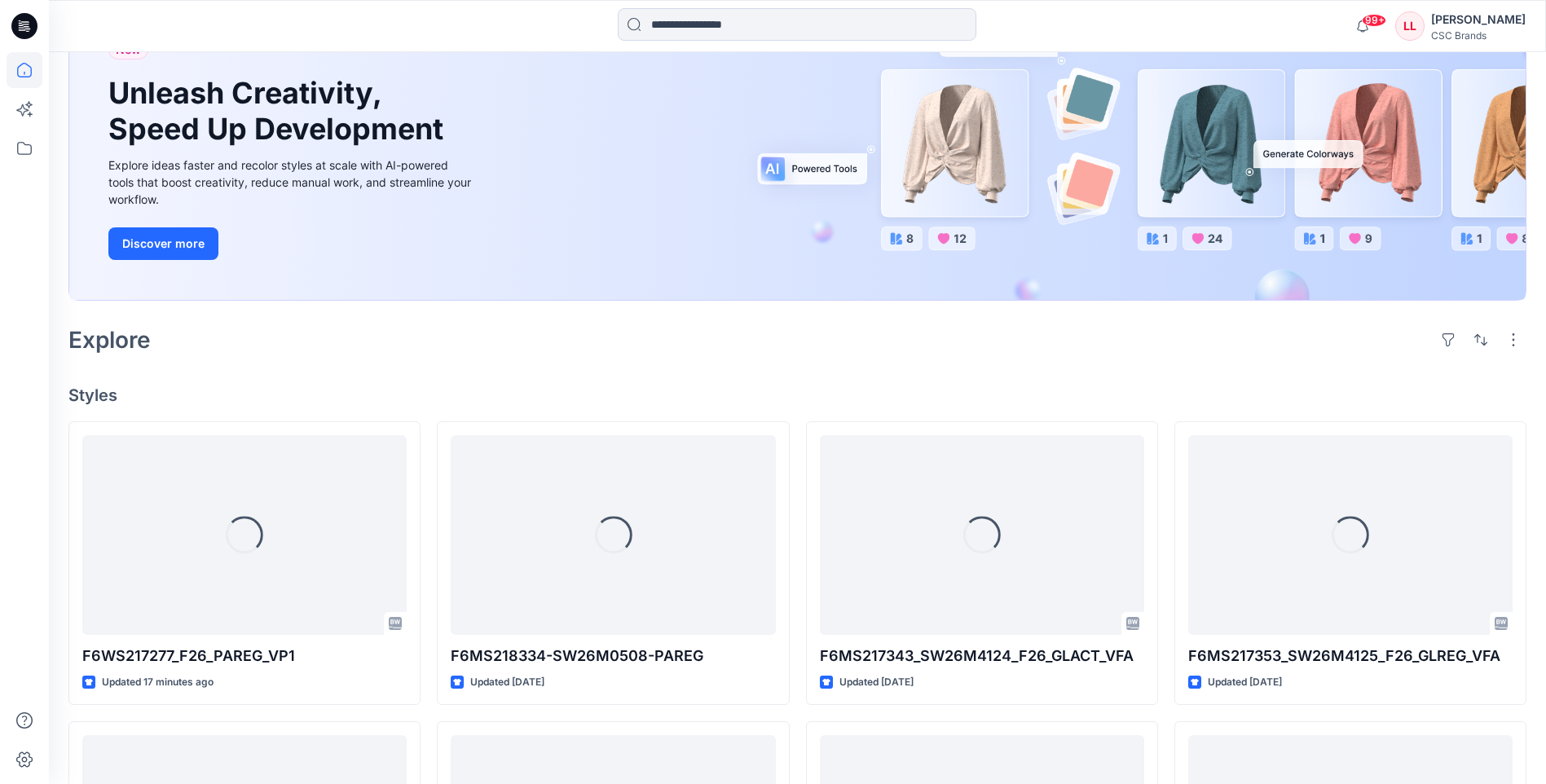
scroll to position [82, 0]
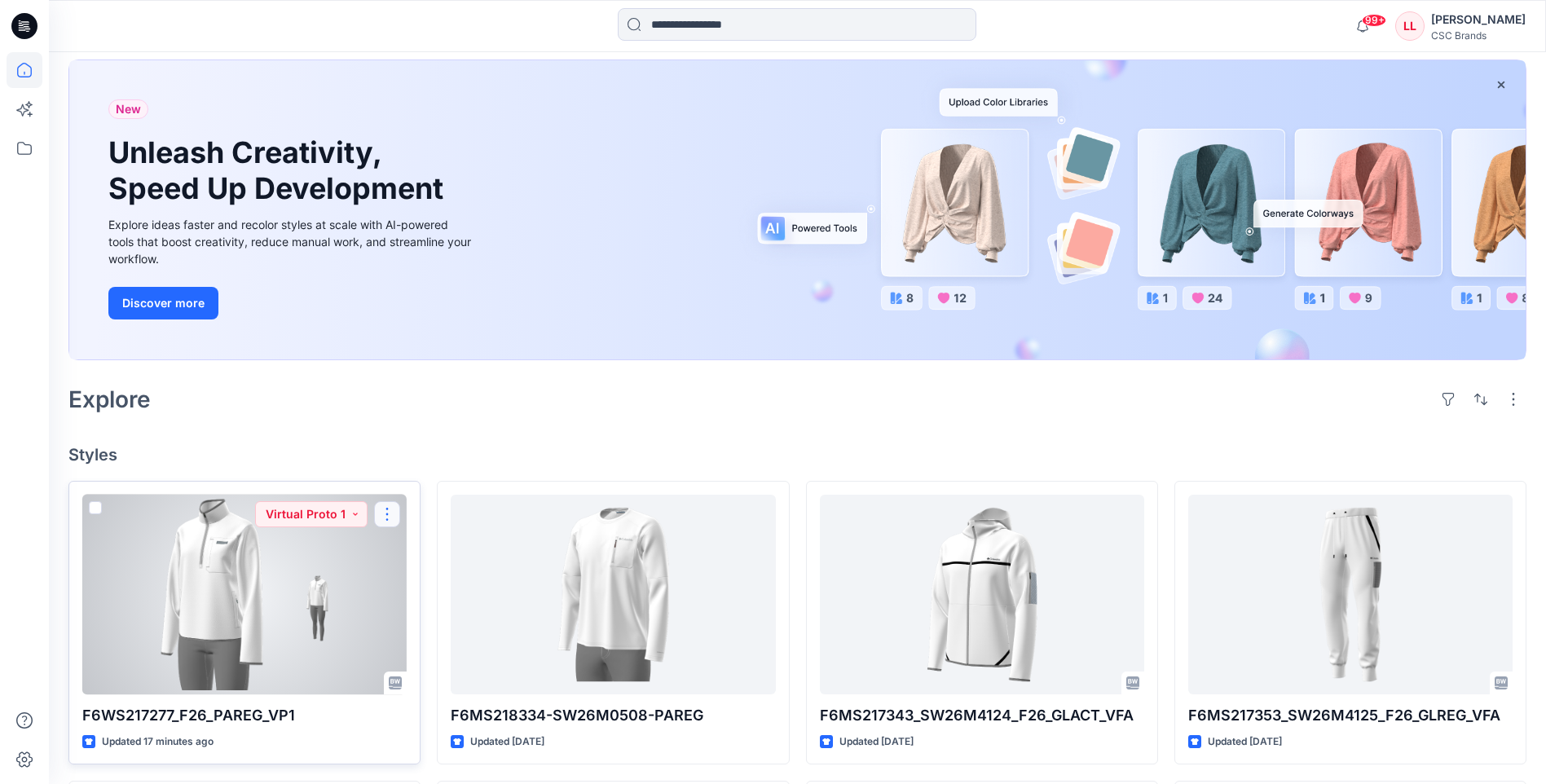
click at [388, 515] on button "button" at bounding box center [387, 514] width 26 height 26
click at [432, 548] on button "Edit" at bounding box center [465, 551] width 176 height 30
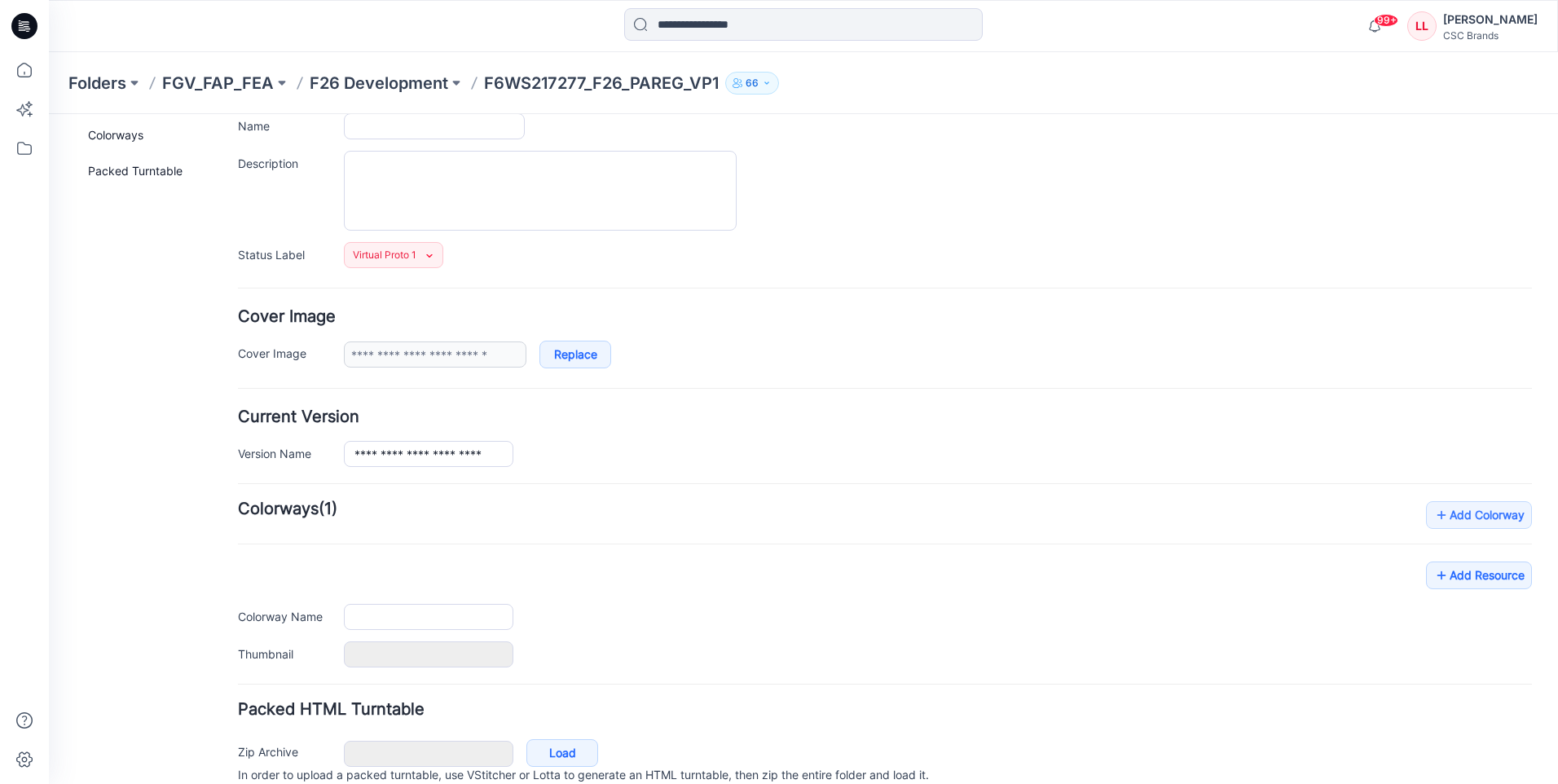
type input "**********"
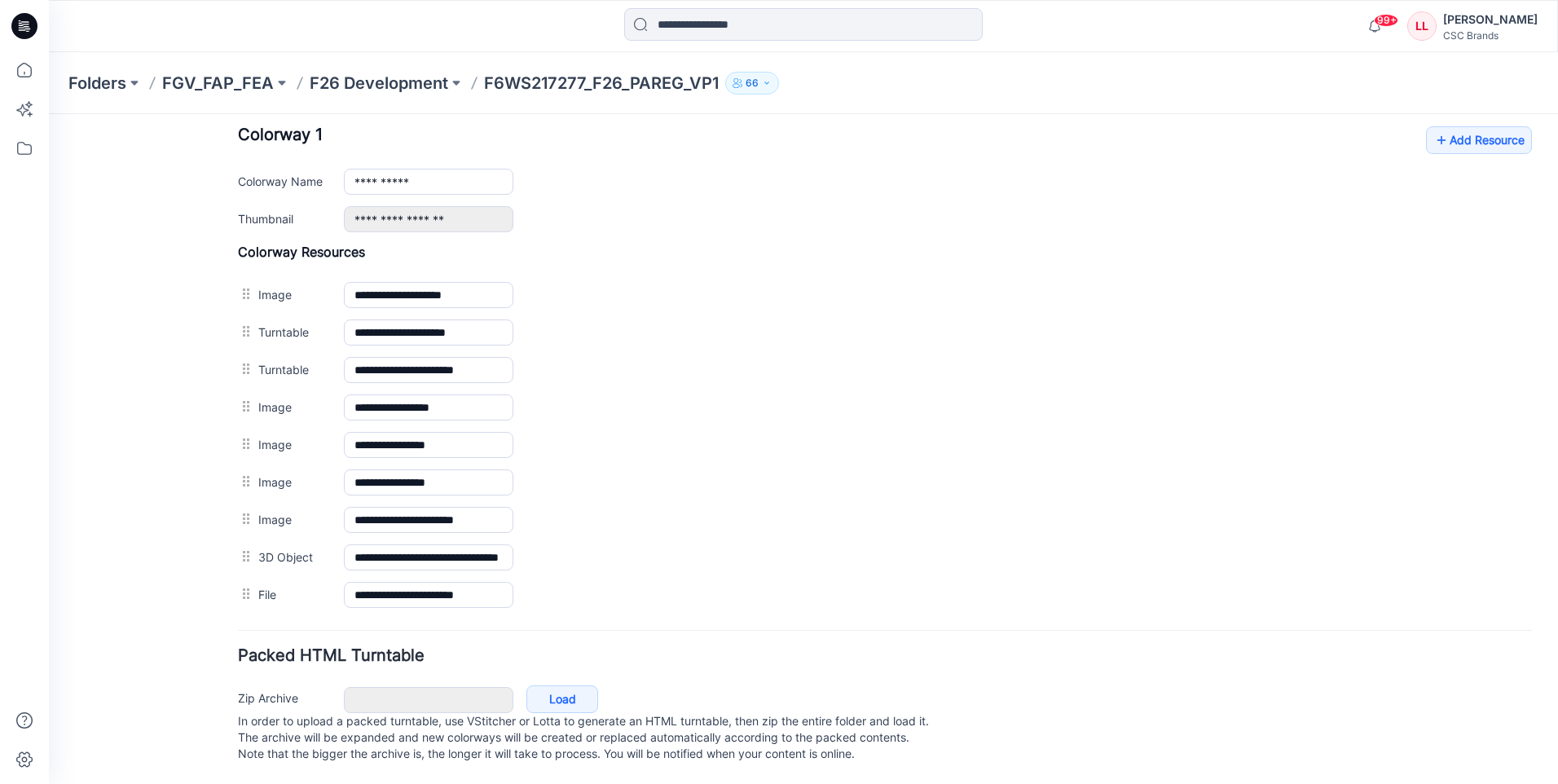
scroll to position [657, 0]
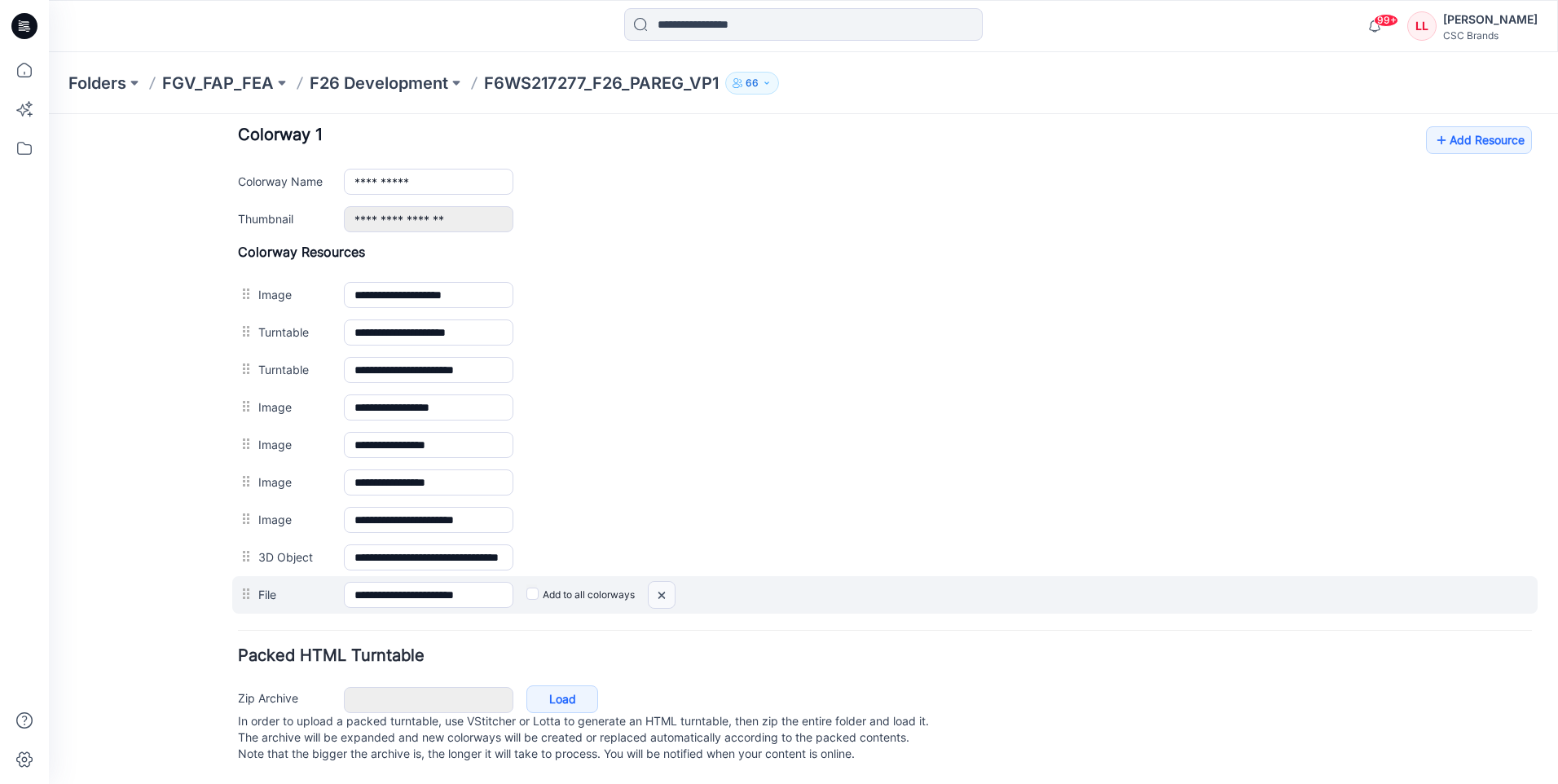
drag, startPoint x: 659, startPoint y: 576, endPoint x: 908, endPoint y: 186, distance: 462.7
click at [49, 114] on img at bounding box center [49, 114] width 0 height 0
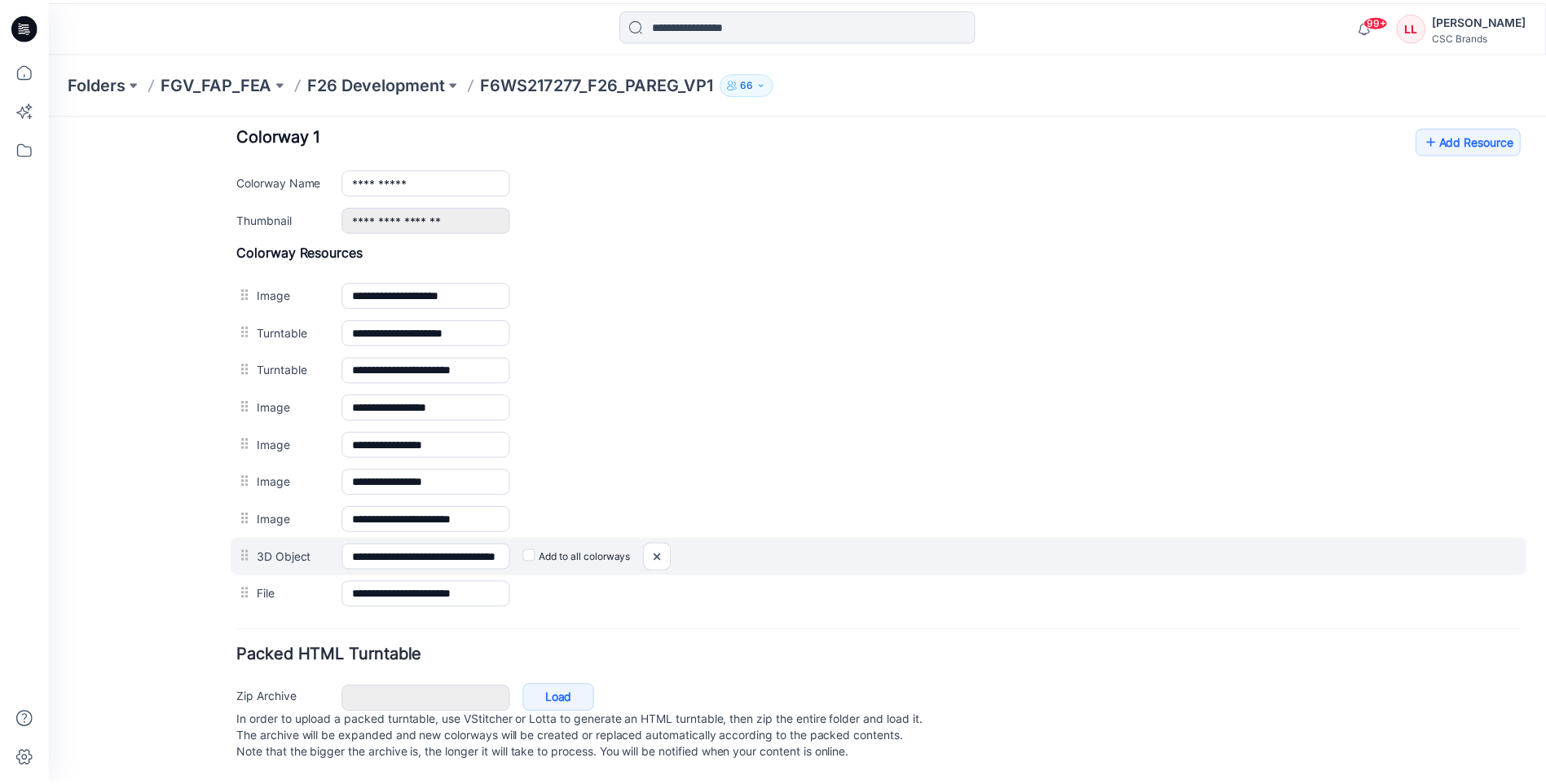
scroll to position [620, 0]
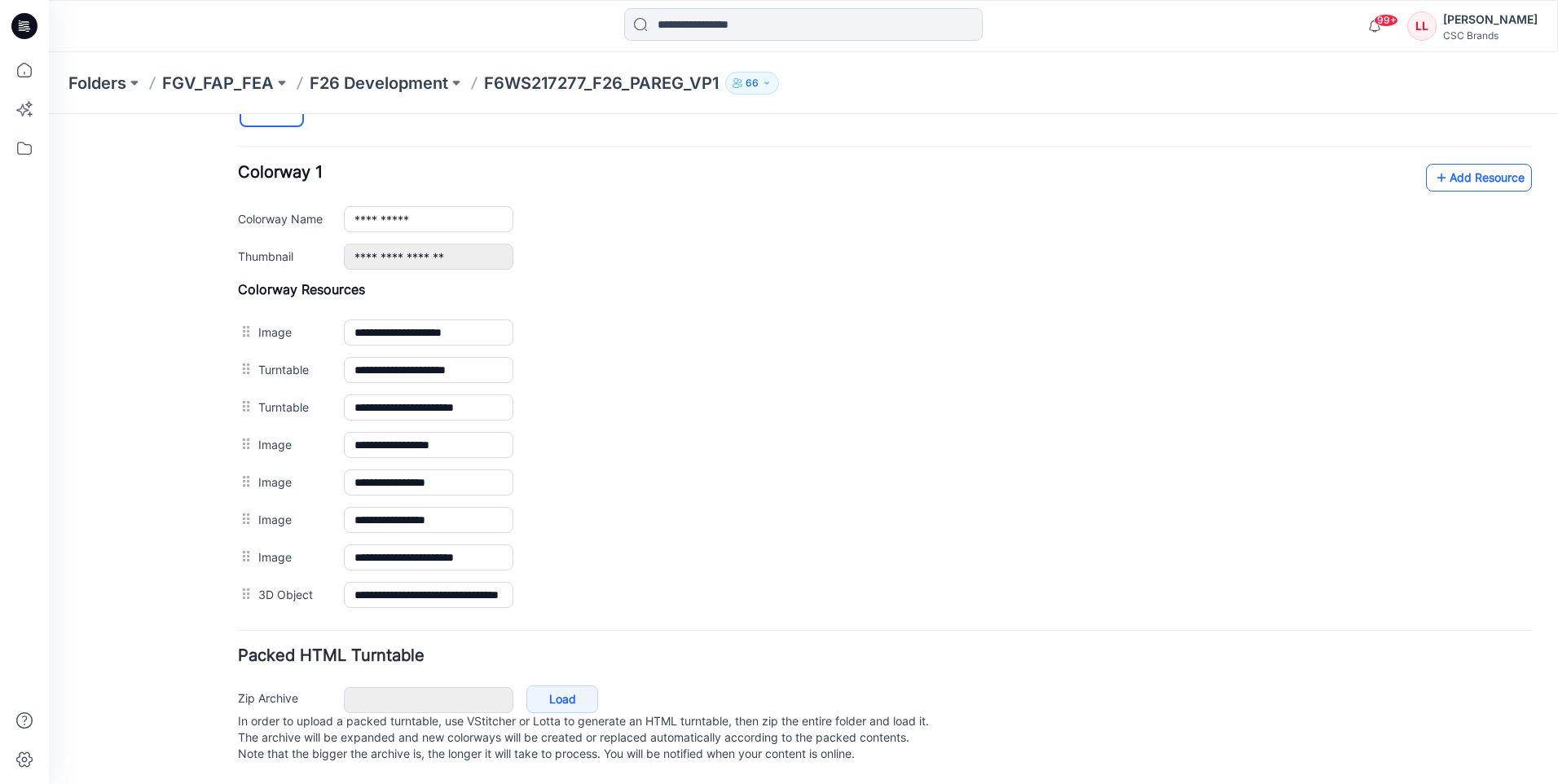
click at [1474, 168] on link "Add Resource" at bounding box center [1479, 177] width 106 height 28
click at [1472, 165] on link "Add Resource" at bounding box center [1479, 177] width 106 height 28
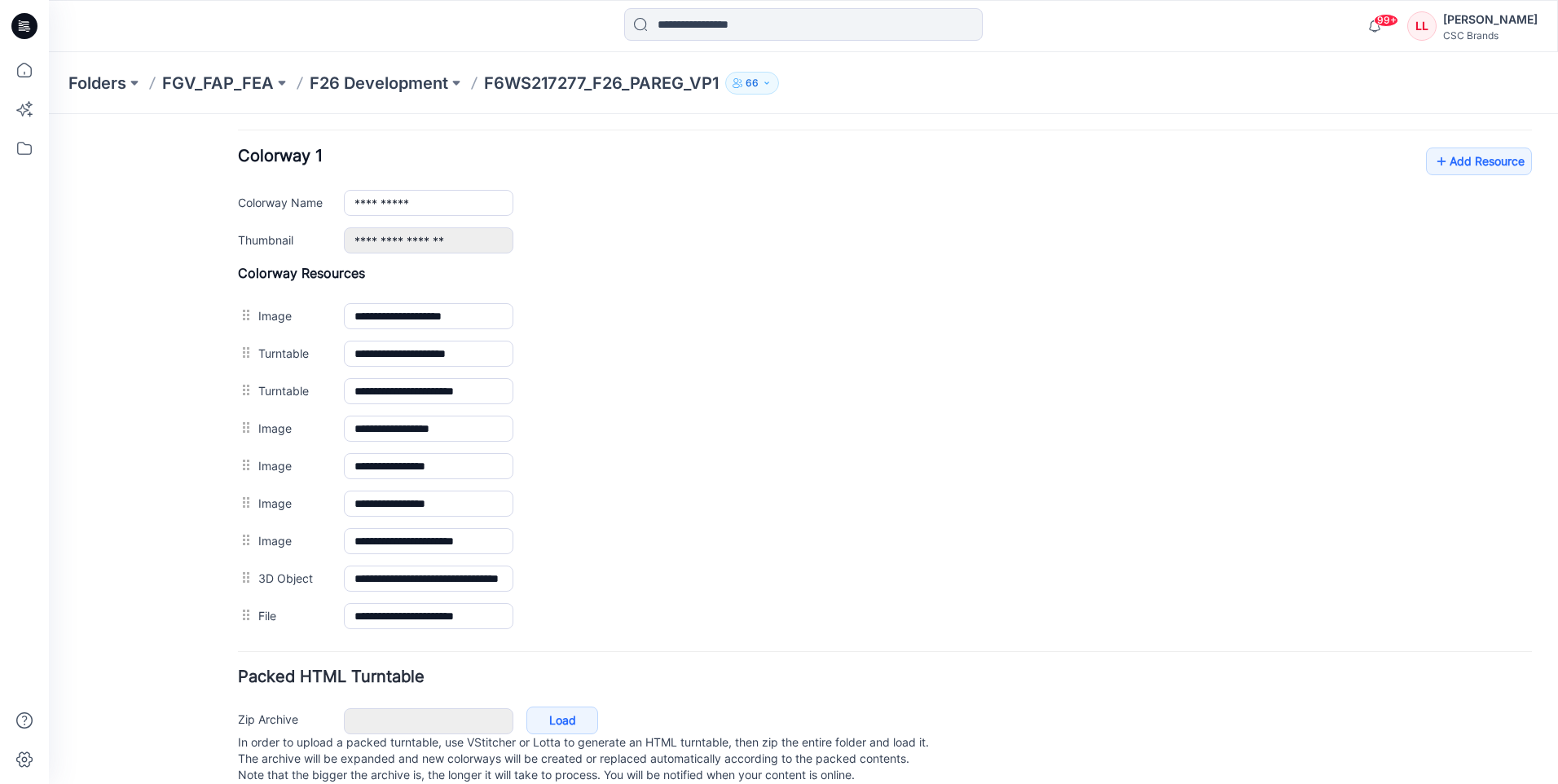
click at [24, 21] on icon at bounding box center [24, 26] width 26 height 26
